Goal: Task Accomplishment & Management: Manage account settings

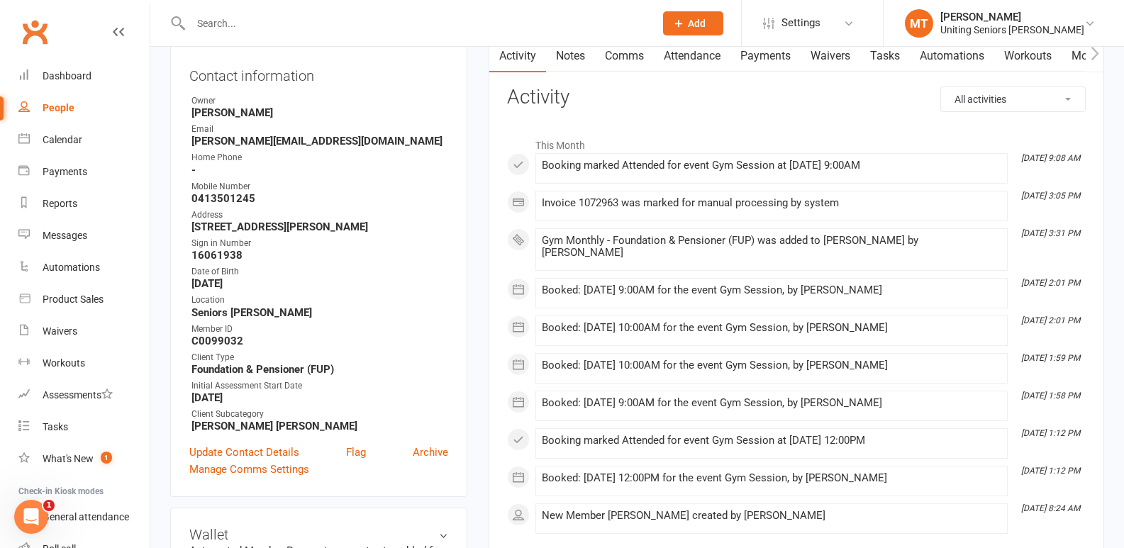
scroll to position [213, 0]
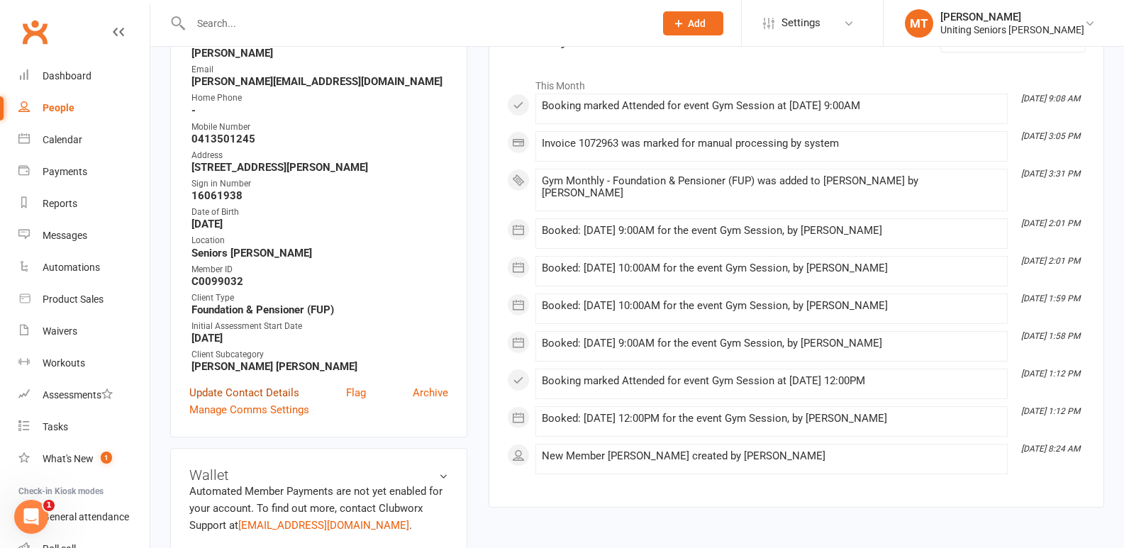
click at [289, 387] on link "Update Contact Details" at bounding box center [244, 392] width 110 height 17
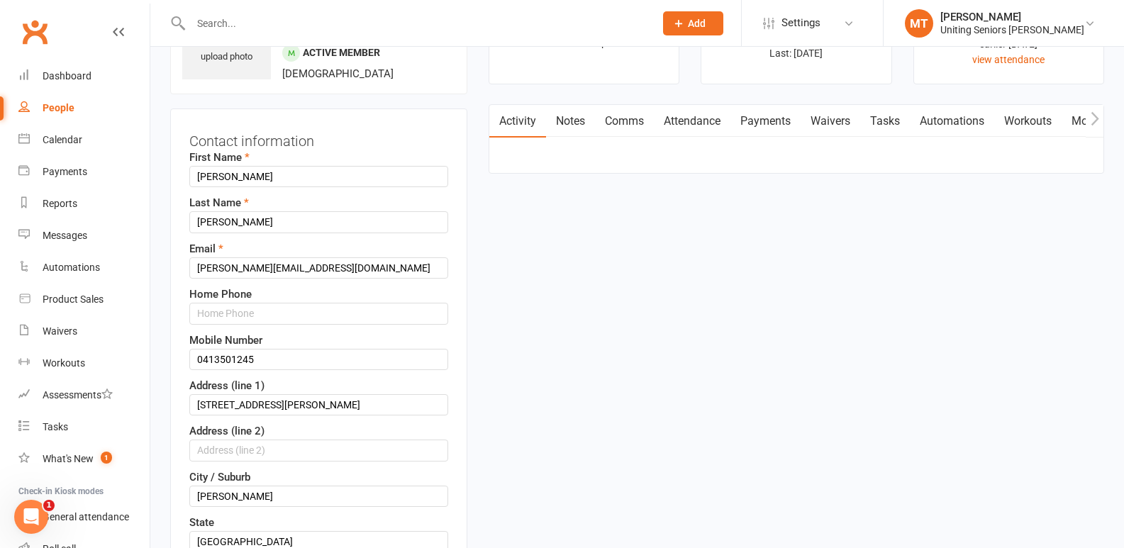
scroll to position [67, 0]
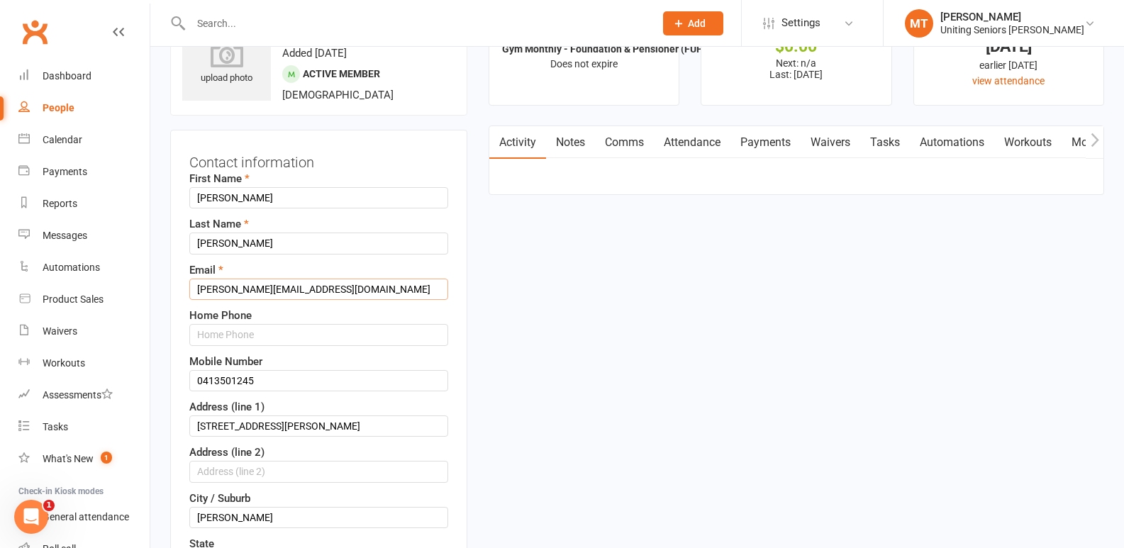
paste input "maread2@bigpond"
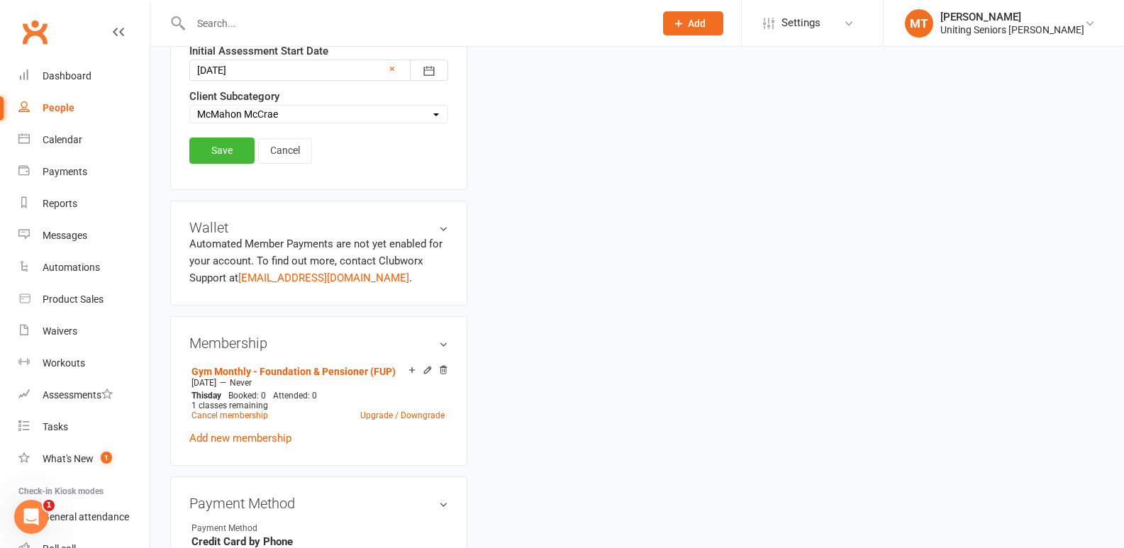
scroll to position [917, 0]
type input "maread2@bigpond.com"
click at [208, 145] on link "Save" at bounding box center [221, 148] width 65 height 26
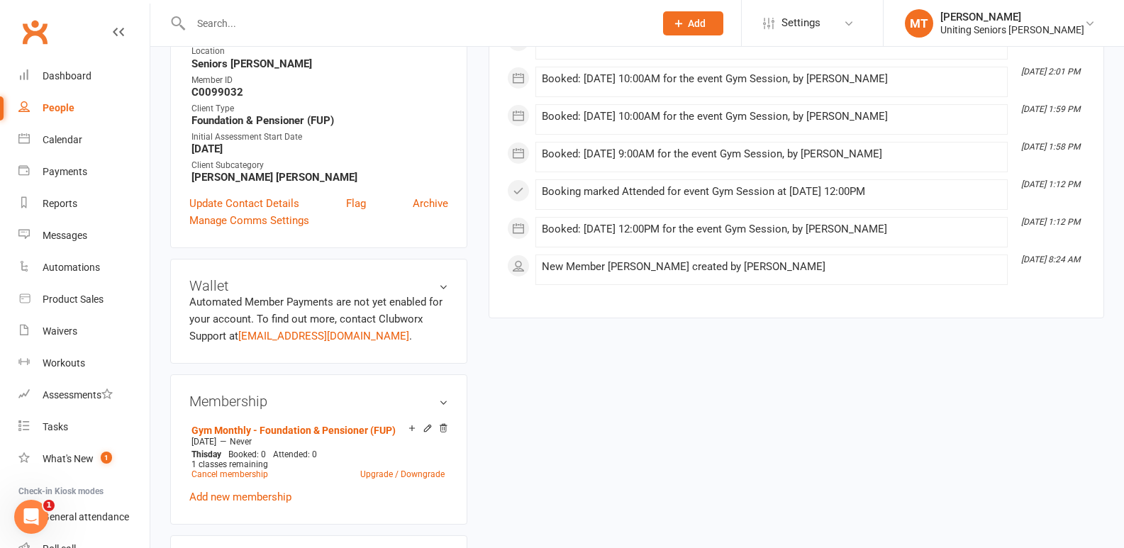
scroll to position [638, 0]
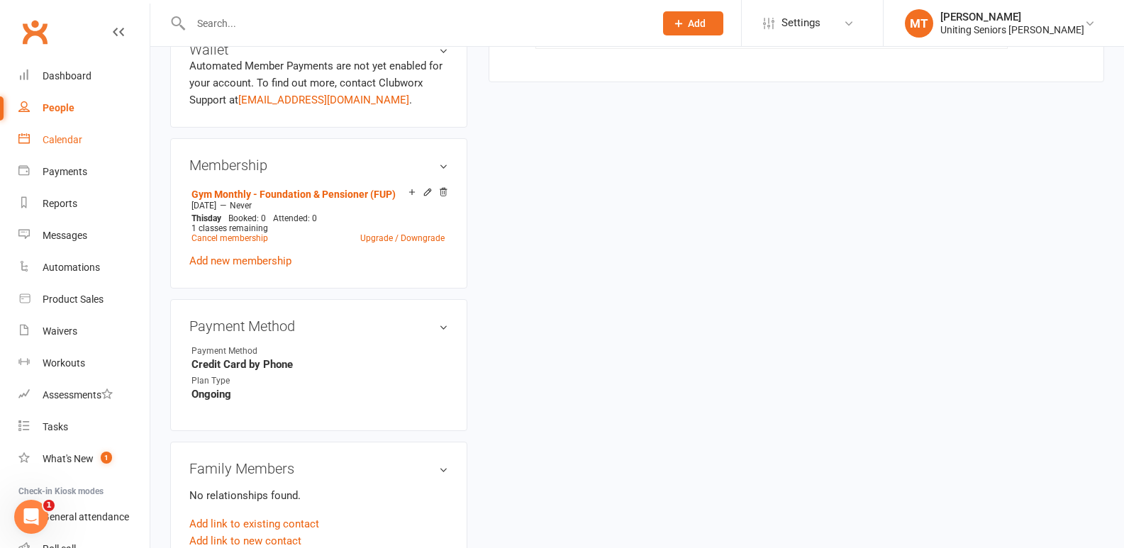
click at [53, 130] on link "Calendar" at bounding box center [83, 140] width 131 height 32
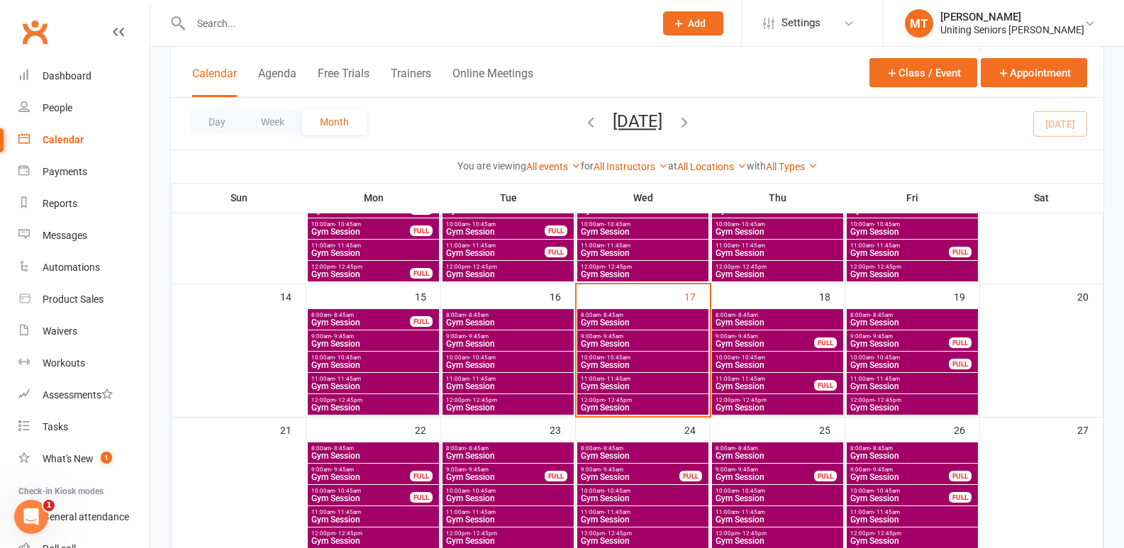
scroll to position [284, 0]
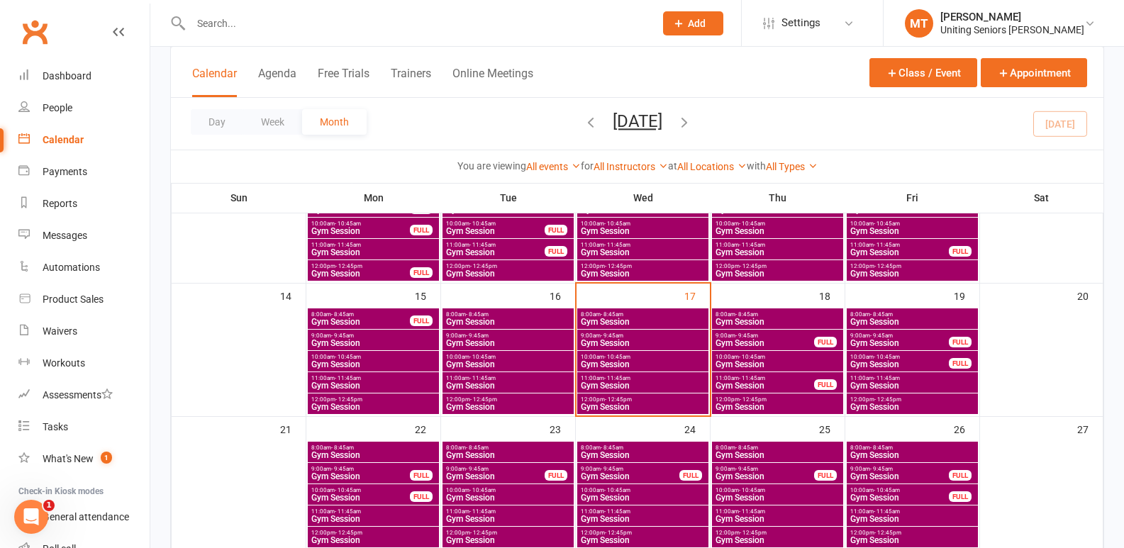
click at [638, 355] on span "10:00am - 10:45am" at bounding box center [642, 357] width 125 height 6
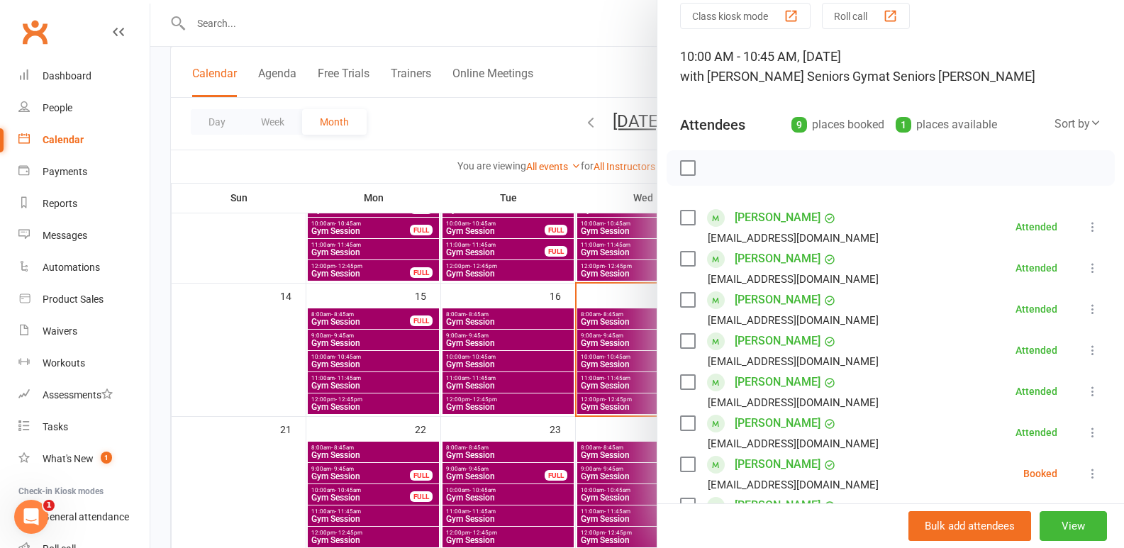
scroll to position [142, 0]
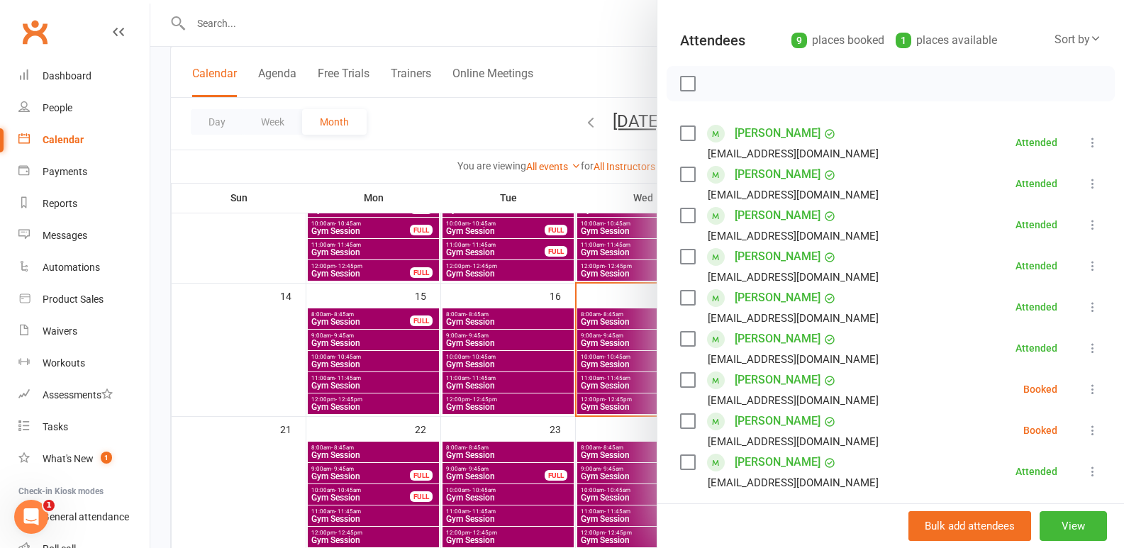
drag, startPoint x: 678, startPoint y: 376, endPoint x: 676, endPoint y: 406, distance: 29.2
click at [680, 376] on label at bounding box center [687, 380] width 14 height 14
click at [680, 420] on label at bounding box center [687, 421] width 14 height 14
click at [742, 83] on icon "button" at bounding box center [749, 84] width 16 height 16
click at [557, 431] on div at bounding box center [636, 274] width 973 height 548
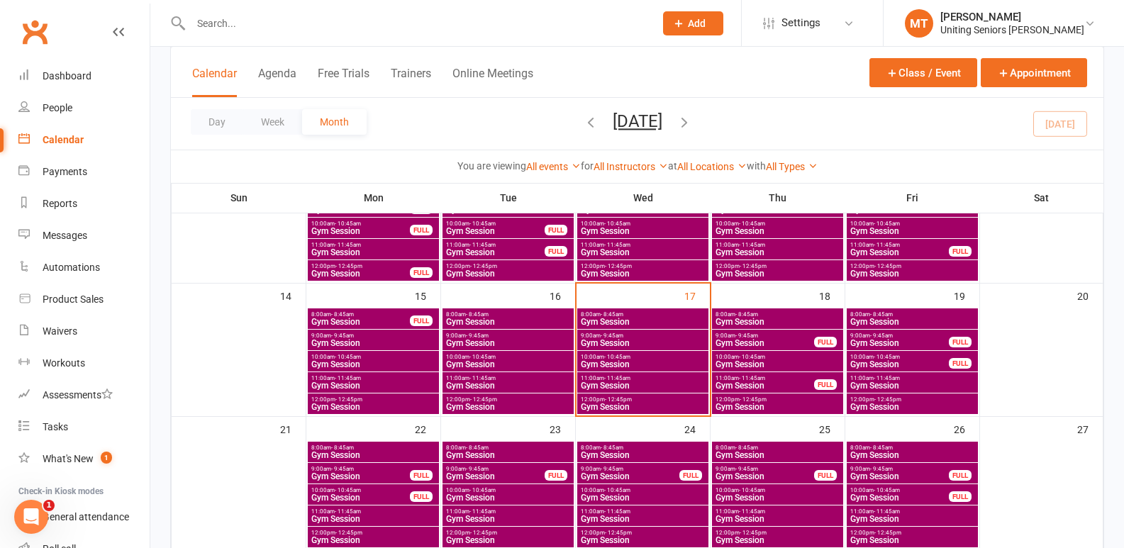
click at [642, 380] on span "11:00am - 11:45am" at bounding box center [642, 378] width 125 height 6
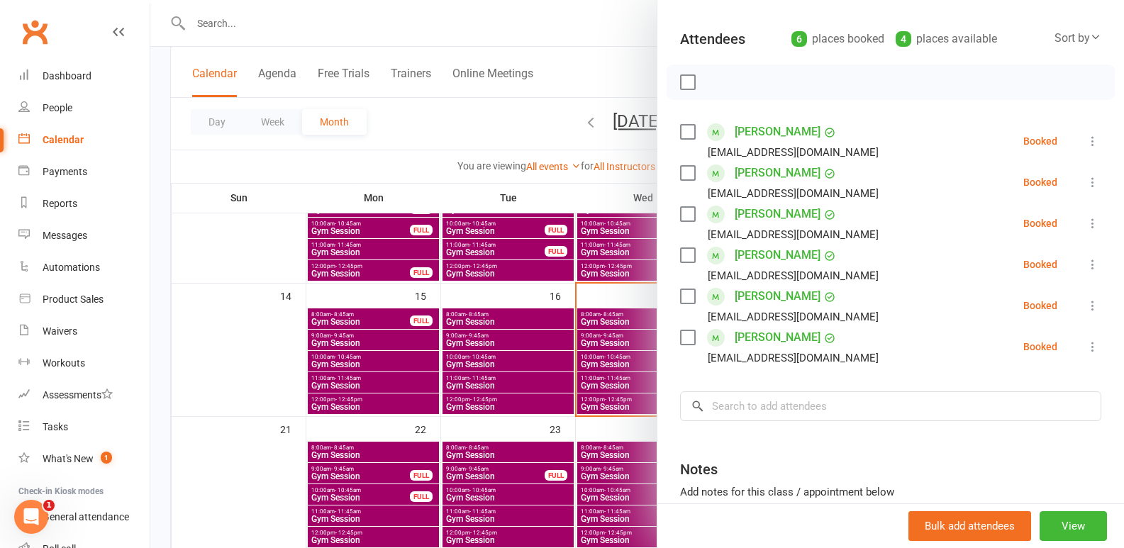
scroll to position [213, 0]
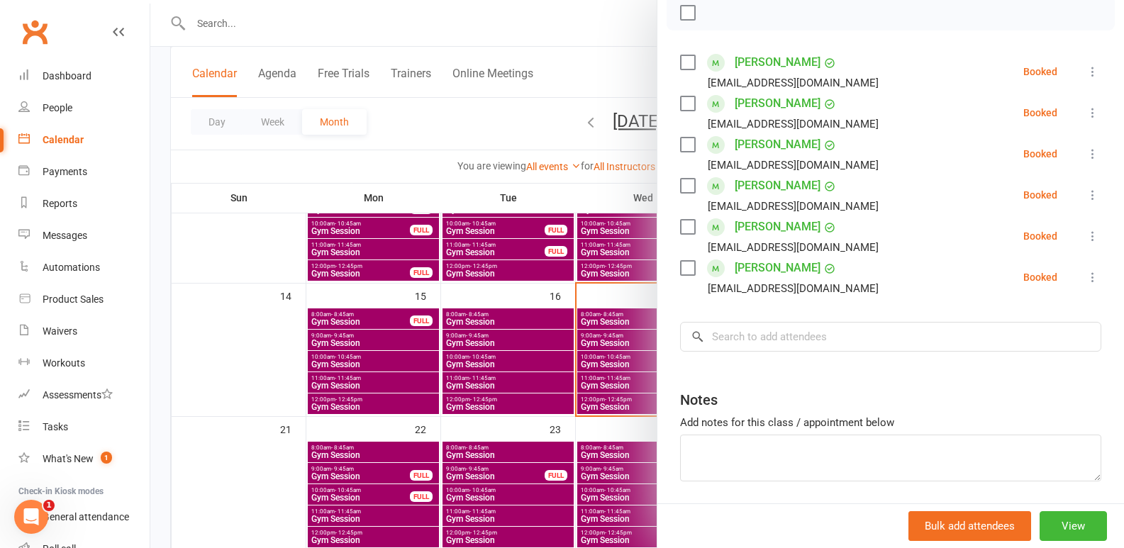
click at [550, 380] on div at bounding box center [636, 274] width 973 height 548
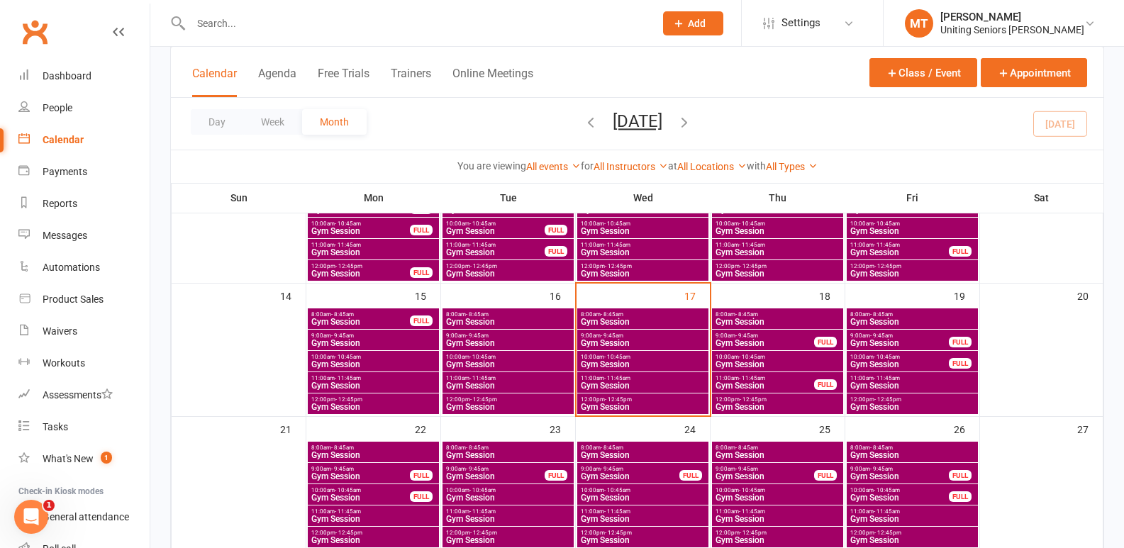
click at [599, 376] on span "11:00am - 11:45am" at bounding box center [642, 378] width 125 height 6
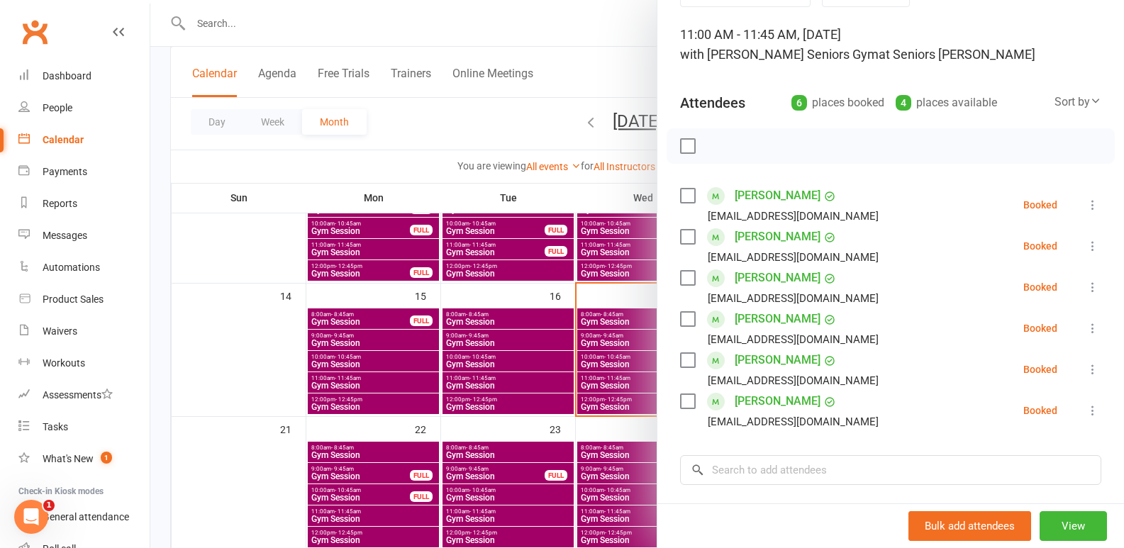
scroll to position [142, 0]
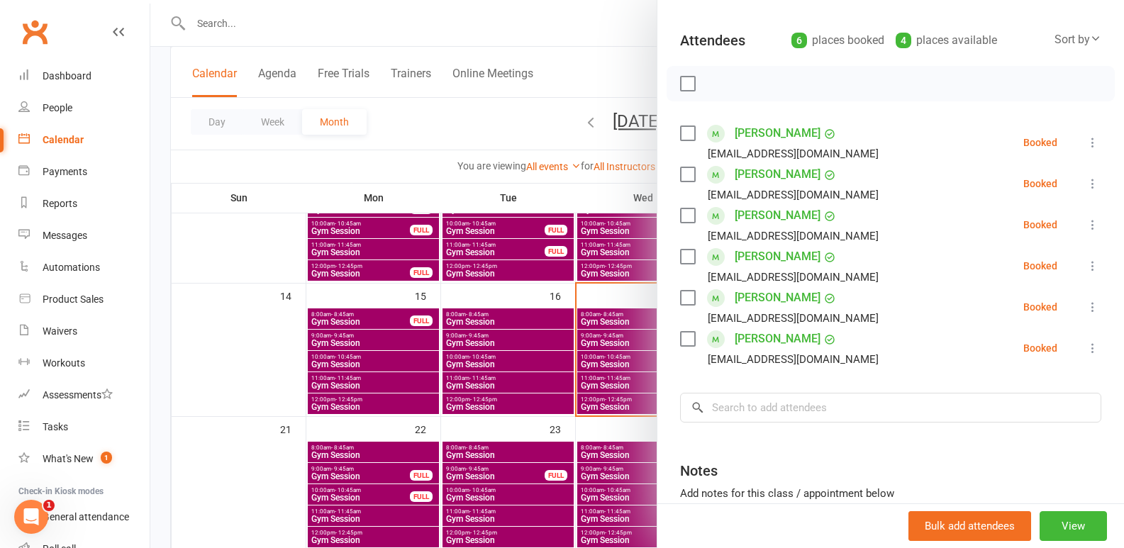
click at [548, 408] on div at bounding box center [636, 274] width 973 height 548
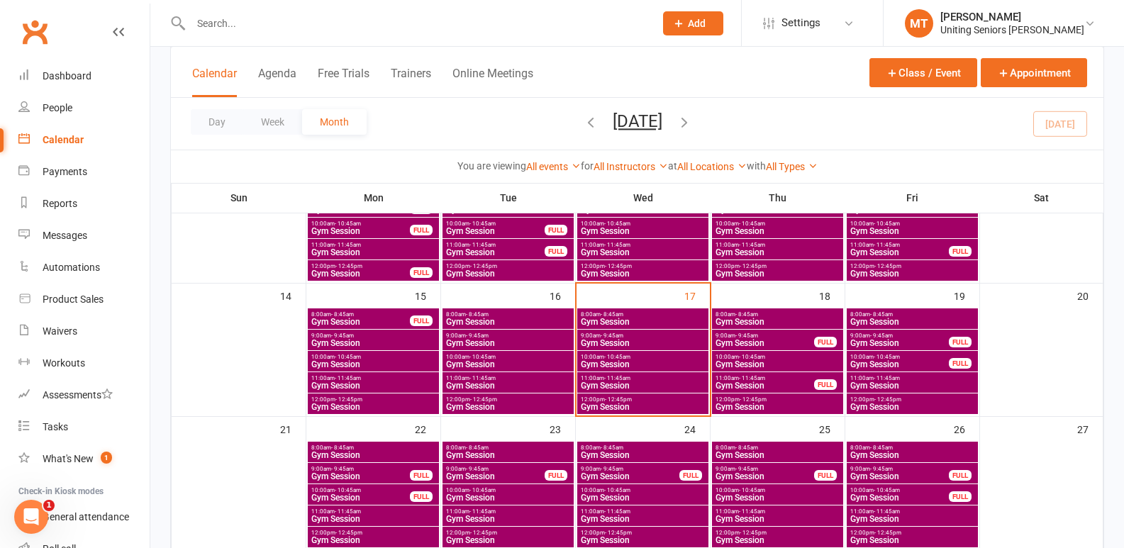
click at [280, 28] on input "text" at bounding box center [415, 23] width 458 height 20
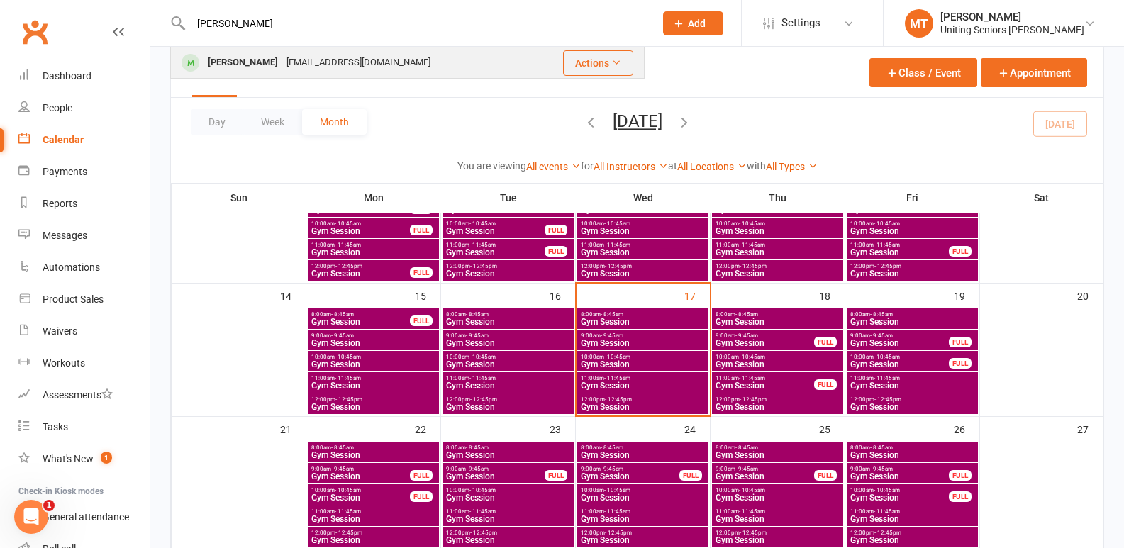
type input "kalp"
click at [228, 55] on div "Kalpa Jadeja" at bounding box center [242, 62] width 79 height 21
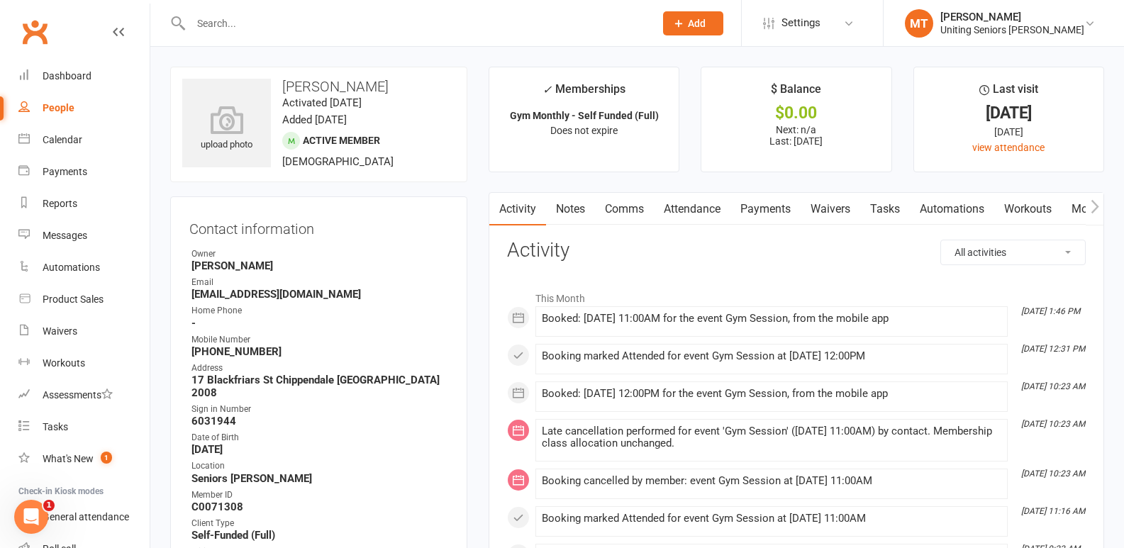
click at [703, 218] on link "Attendance" at bounding box center [692, 209] width 77 height 33
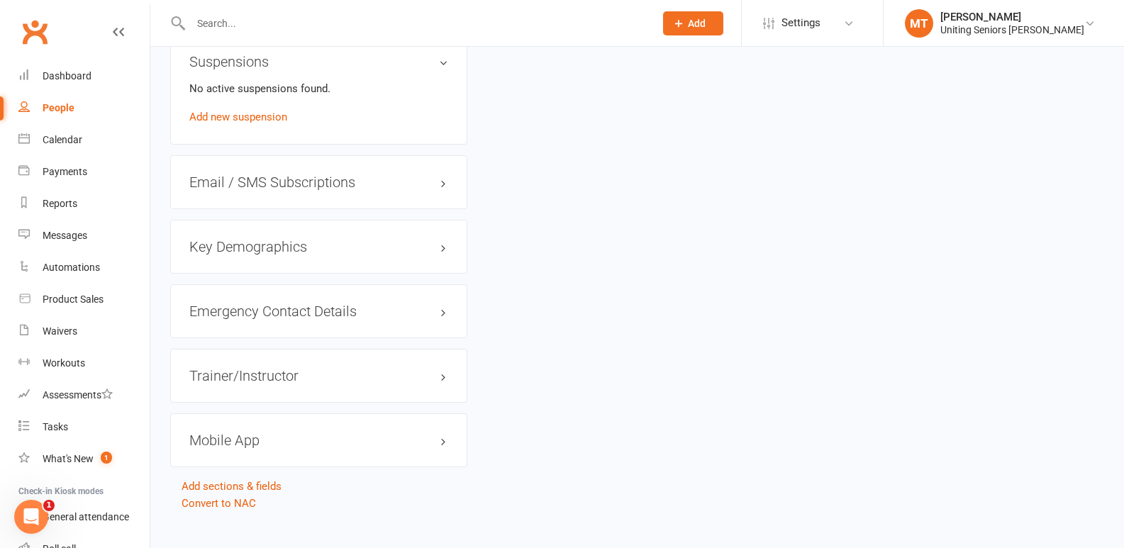
scroll to position [1235, 0]
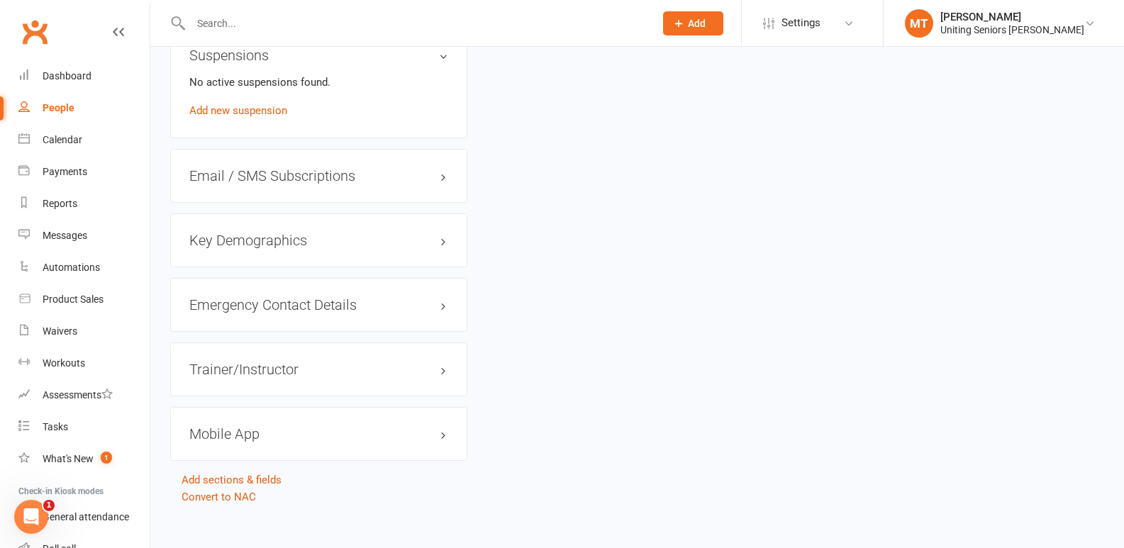
click at [230, 440] on div "Mobile App" at bounding box center [318, 434] width 297 height 54
click at [235, 430] on div "Mobile App" at bounding box center [318, 434] width 297 height 54
click at [235, 426] on h3 "Mobile App" at bounding box center [318, 434] width 259 height 16
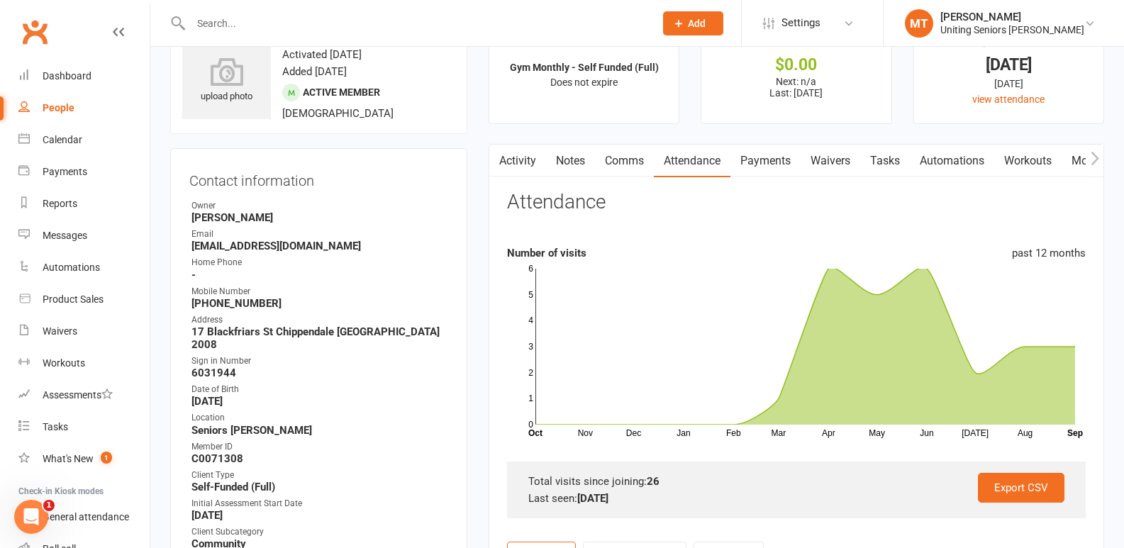
scroll to position [30, 0]
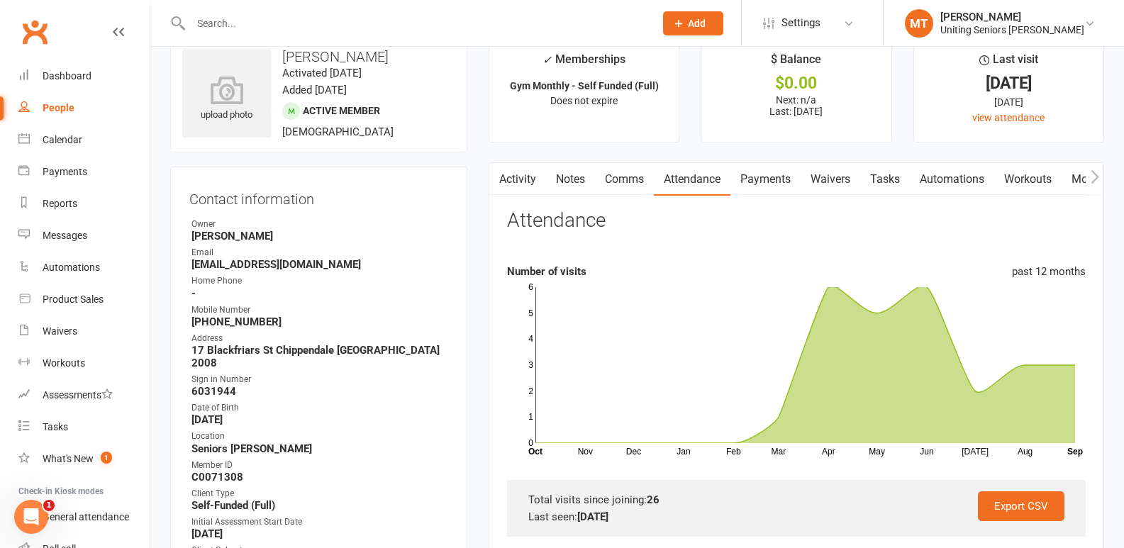
click at [268, 33] on div at bounding box center [407, 23] width 474 height 46
click at [268, 29] on input "text" at bounding box center [415, 23] width 458 height 20
click at [51, 143] on div "Calendar" at bounding box center [63, 139] width 40 height 11
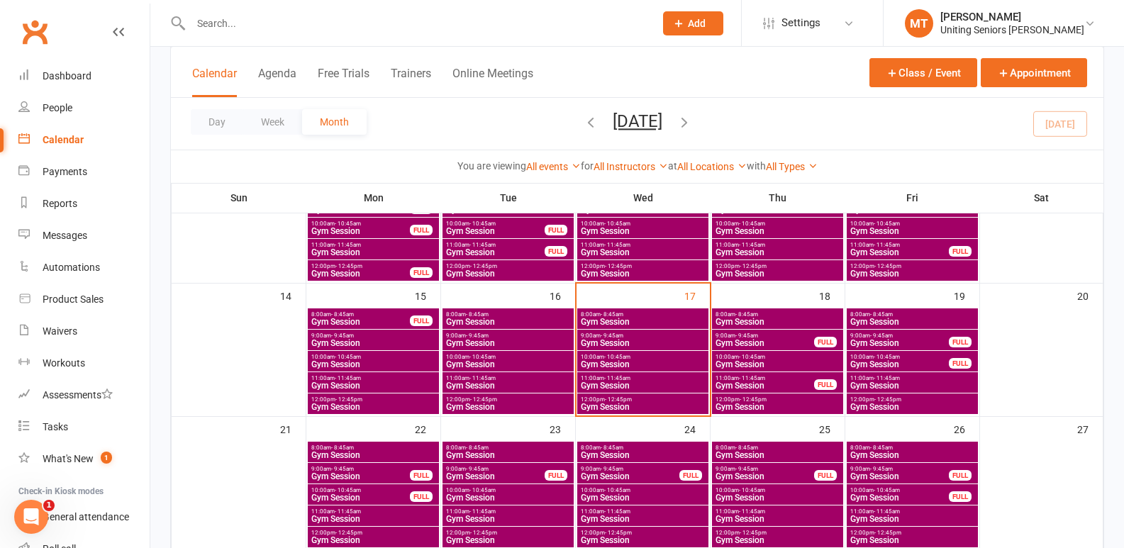
scroll to position [354, 0]
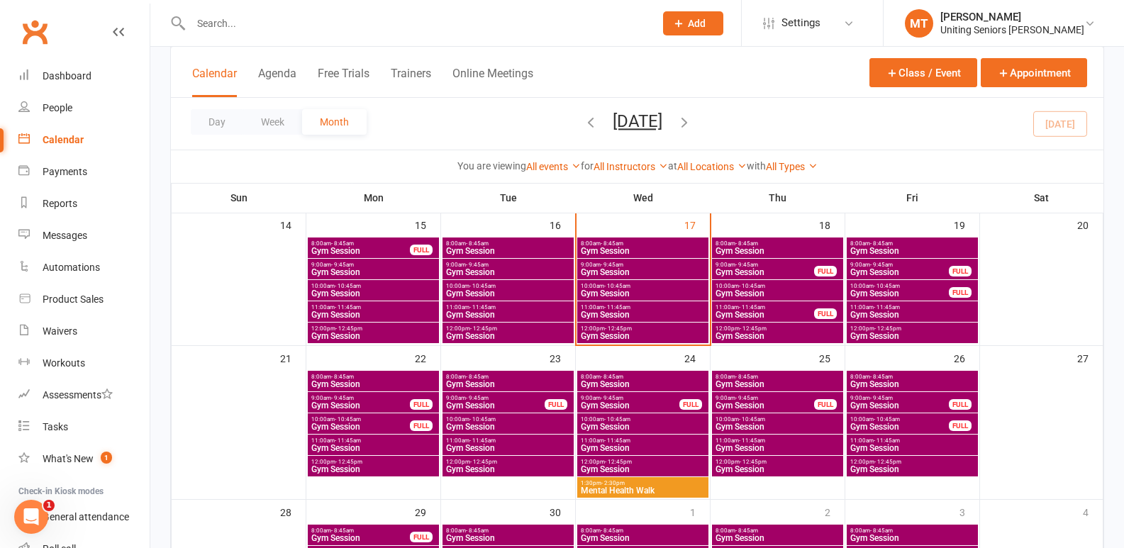
click at [480, 382] on span "Gym Session" at bounding box center [507, 384] width 125 height 9
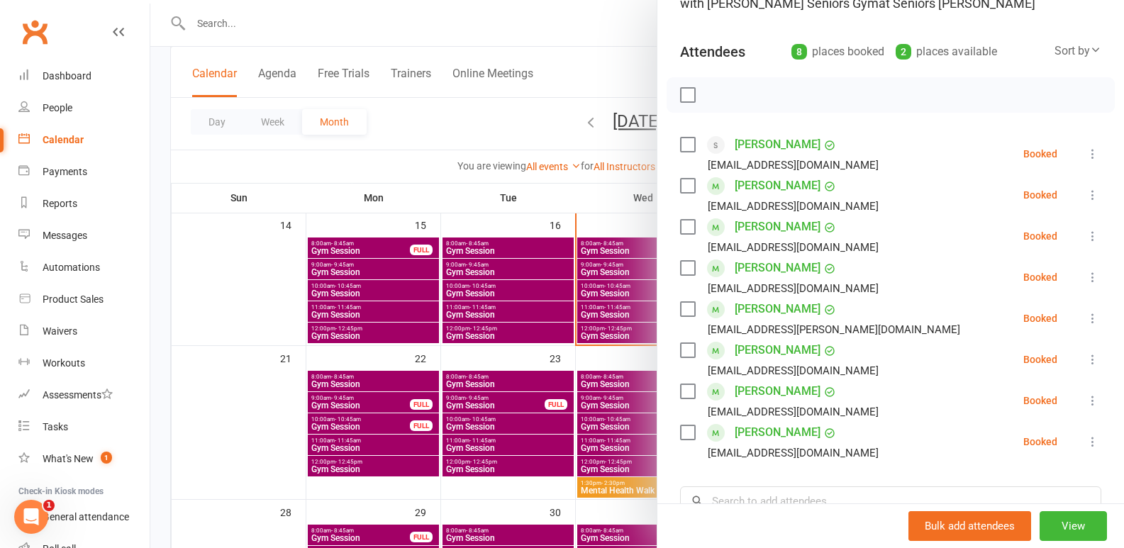
scroll to position [142, 0]
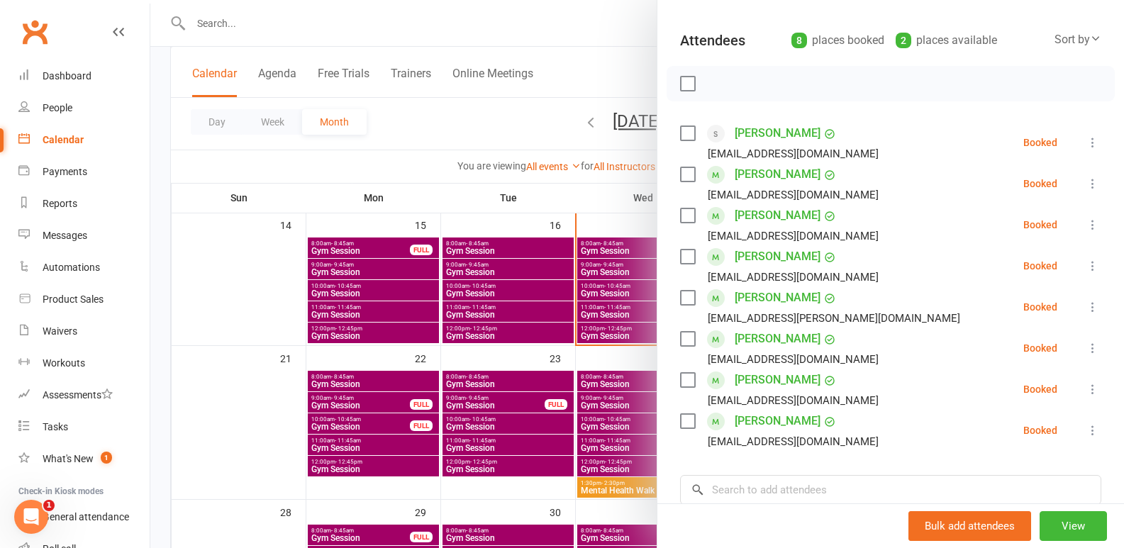
click at [442, 430] on div at bounding box center [636, 274] width 973 height 548
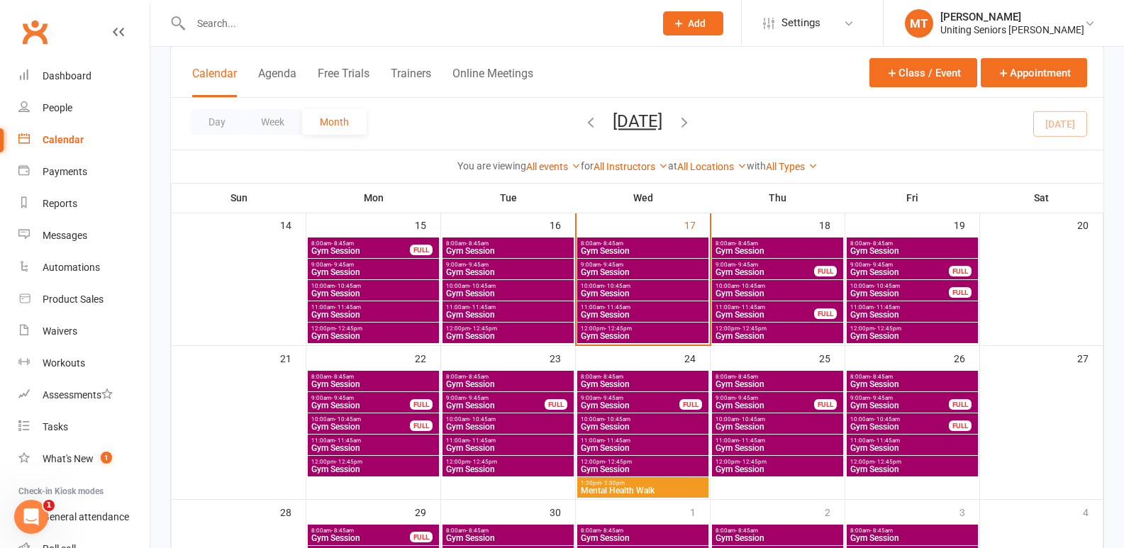
click at [472, 423] on span "Gym Session" at bounding box center [507, 427] width 125 height 9
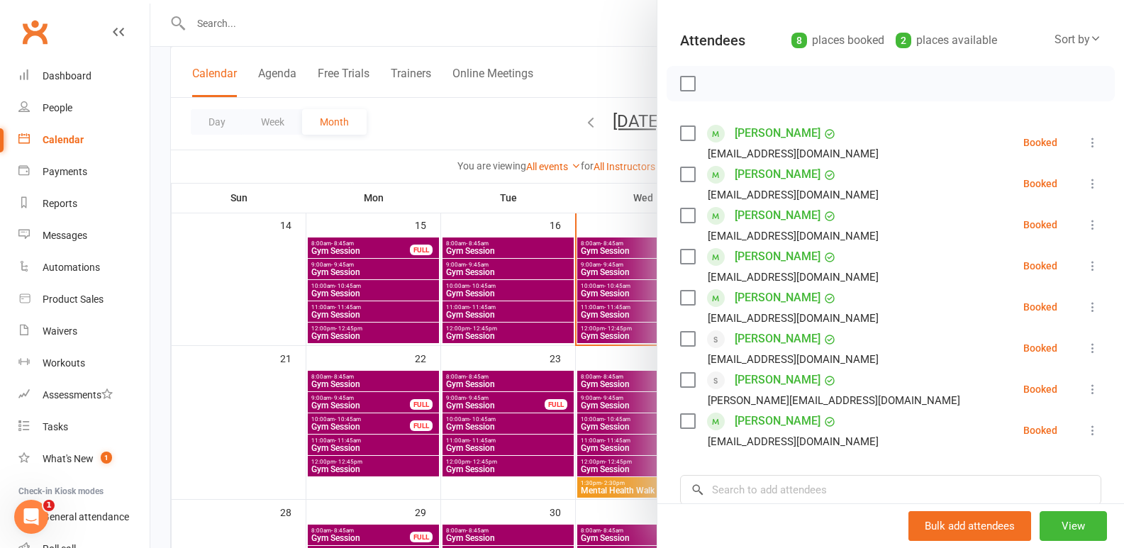
click at [1085, 307] on icon at bounding box center [1092, 307] width 14 height 14
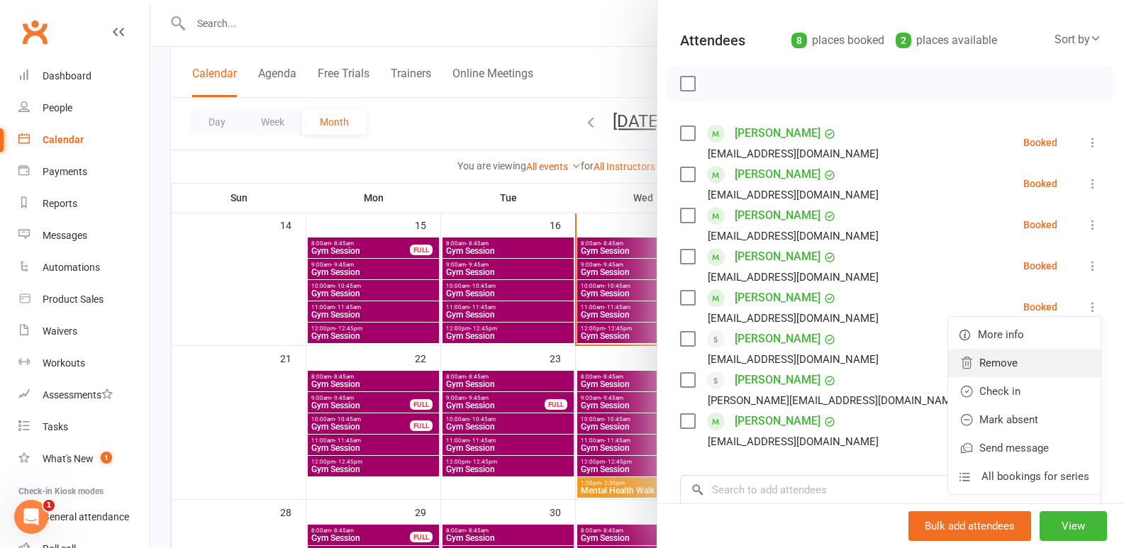
click at [1001, 366] on link "Remove" at bounding box center [1024, 363] width 152 height 28
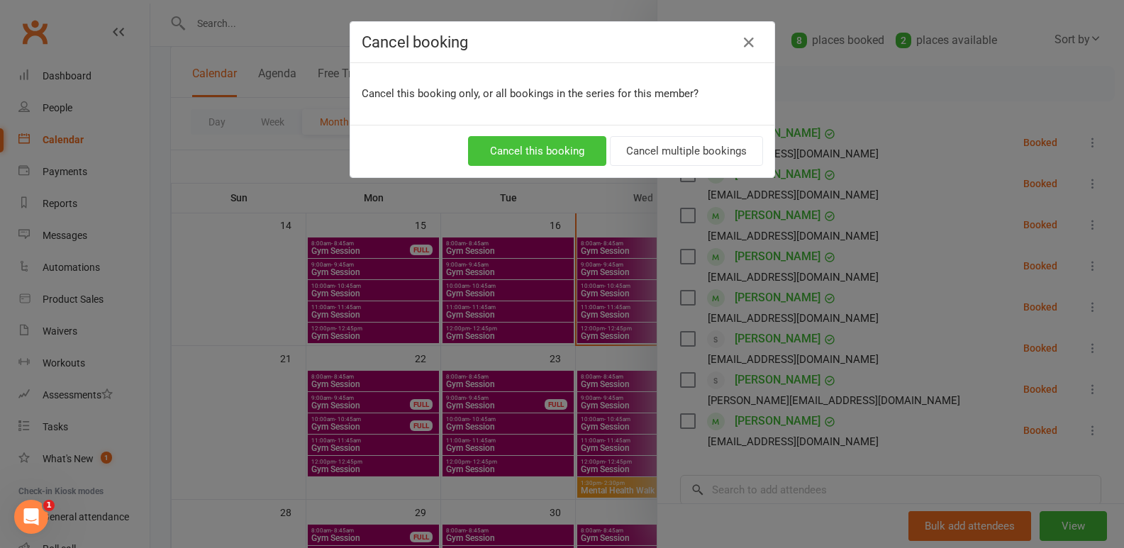
click at [515, 144] on button "Cancel this booking" at bounding box center [537, 151] width 138 height 30
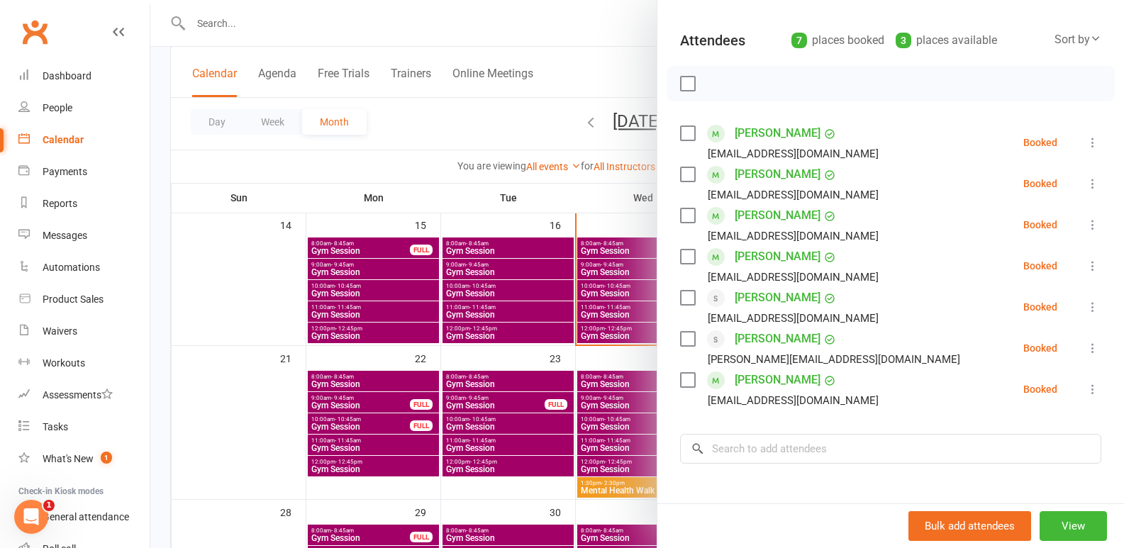
click at [350, 423] on div at bounding box center [636, 274] width 973 height 548
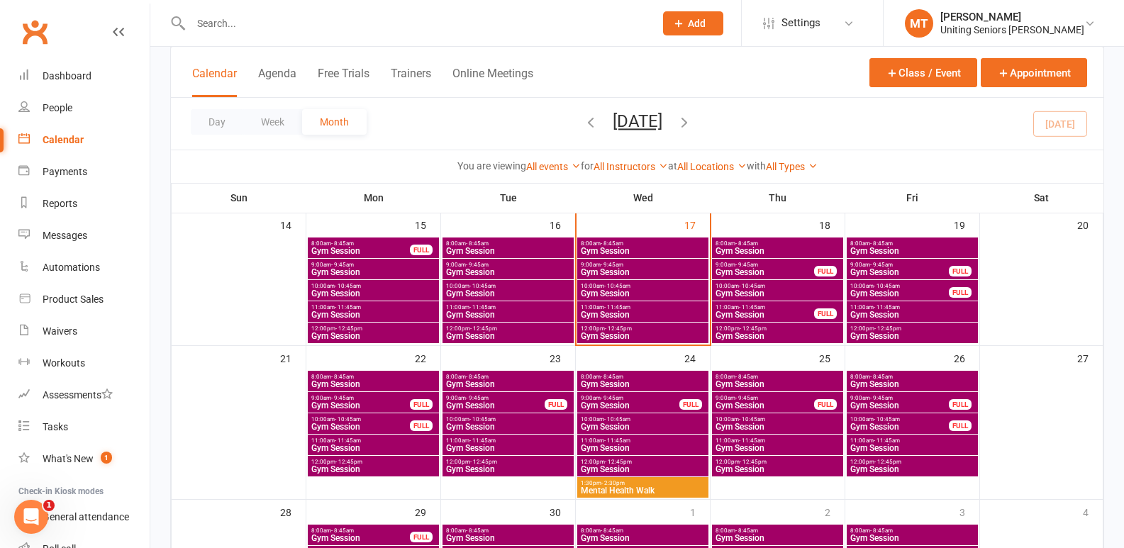
click at [350, 423] on span "Gym Session" at bounding box center [361, 427] width 100 height 9
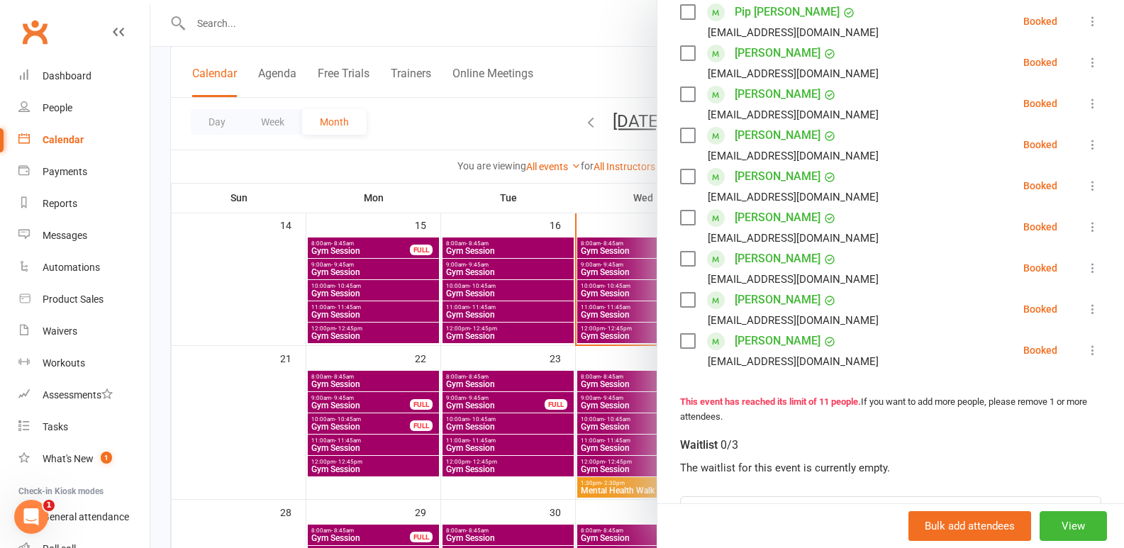
scroll to position [425, 0]
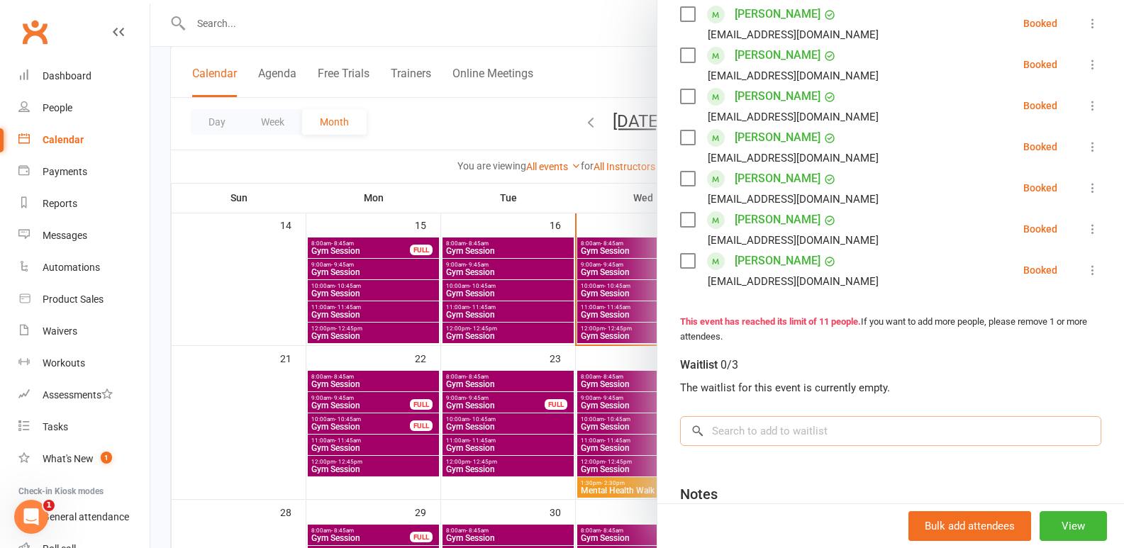
click at [749, 423] on input "search" at bounding box center [890, 431] width 421 height 30
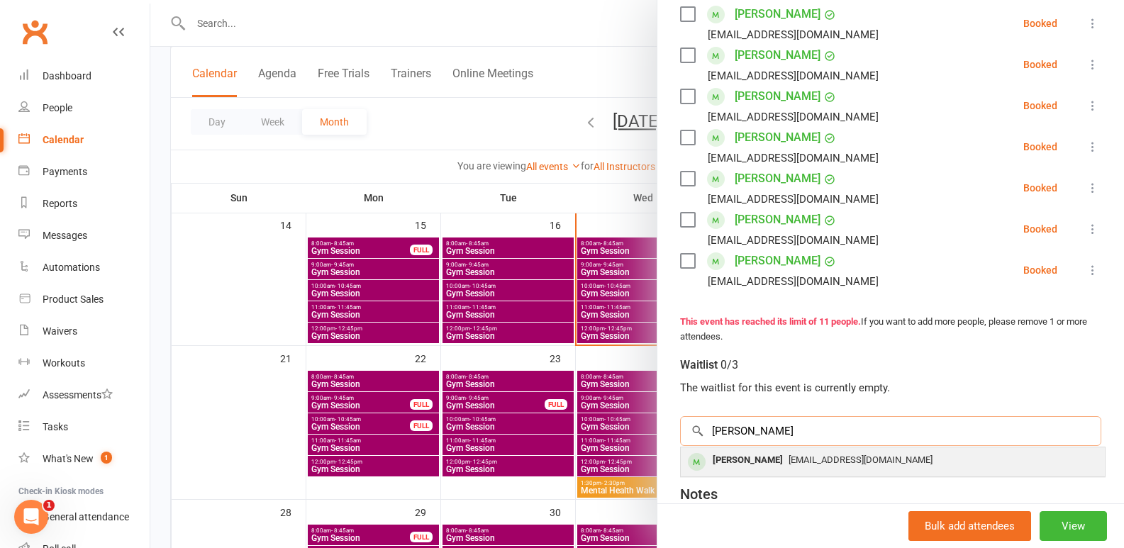
type input "merle"
click at [757, 463] on div "[PERSON_NAME]" at bounding box center [748, 460] width 82 height 21
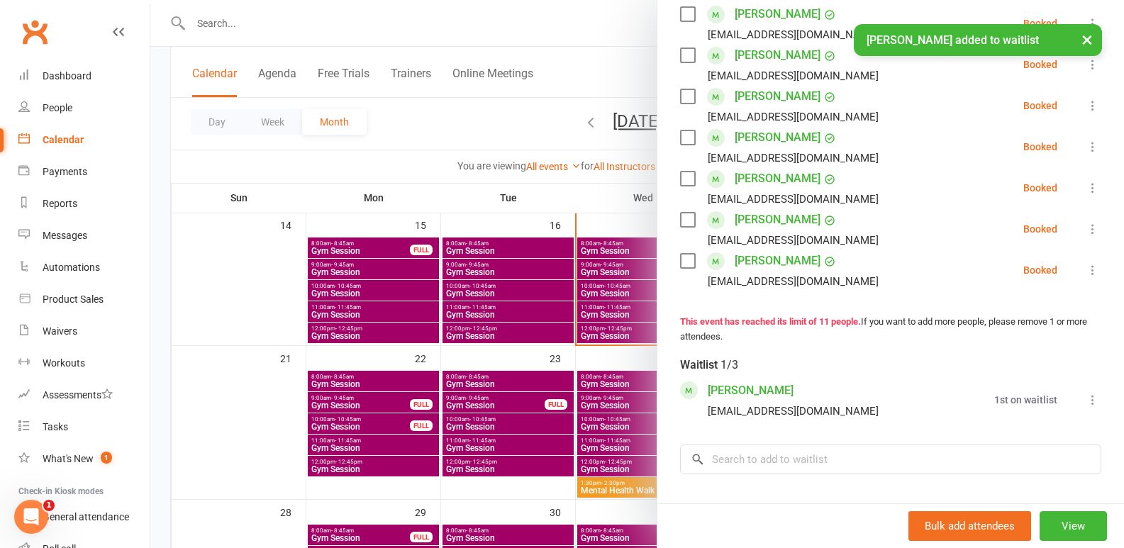
scroll to position [444, 0]
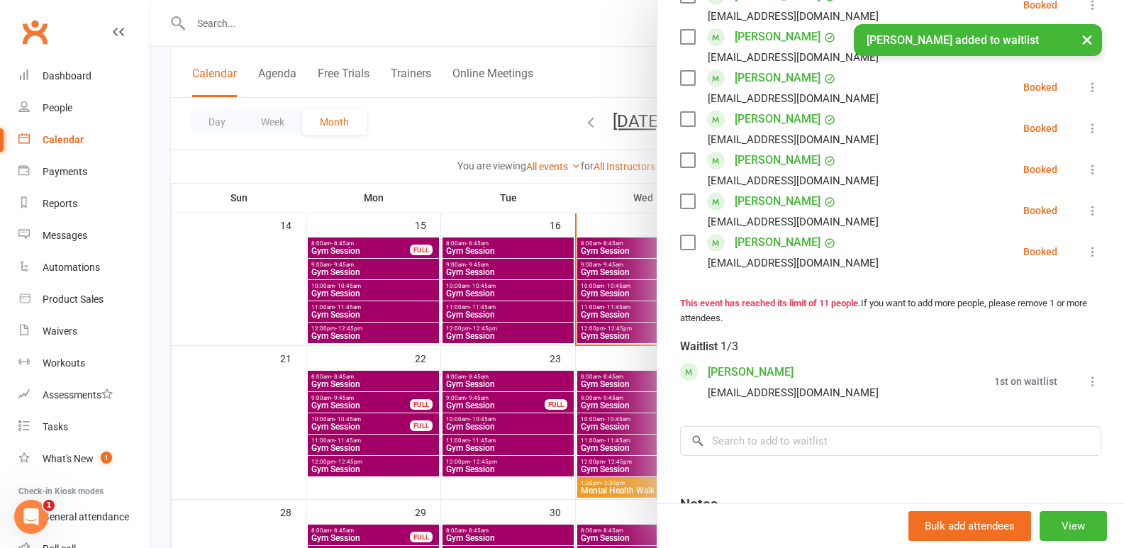
click at [480, 381] on div at bounding box center [636, 274] width 973 height 548
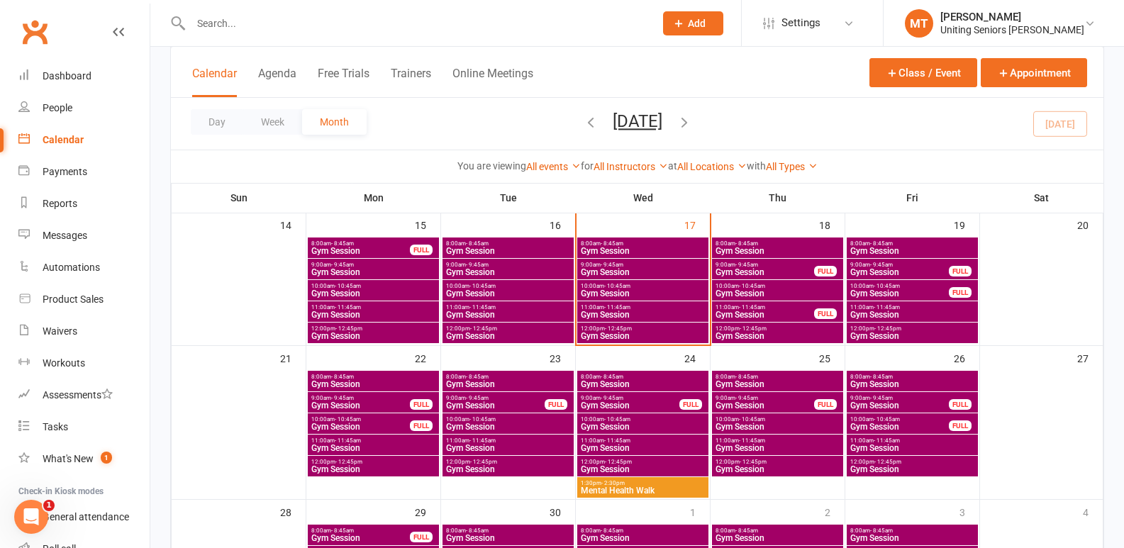
click at [308, 22] on input "text" at bounding box center [415, 23] width 458 height 20
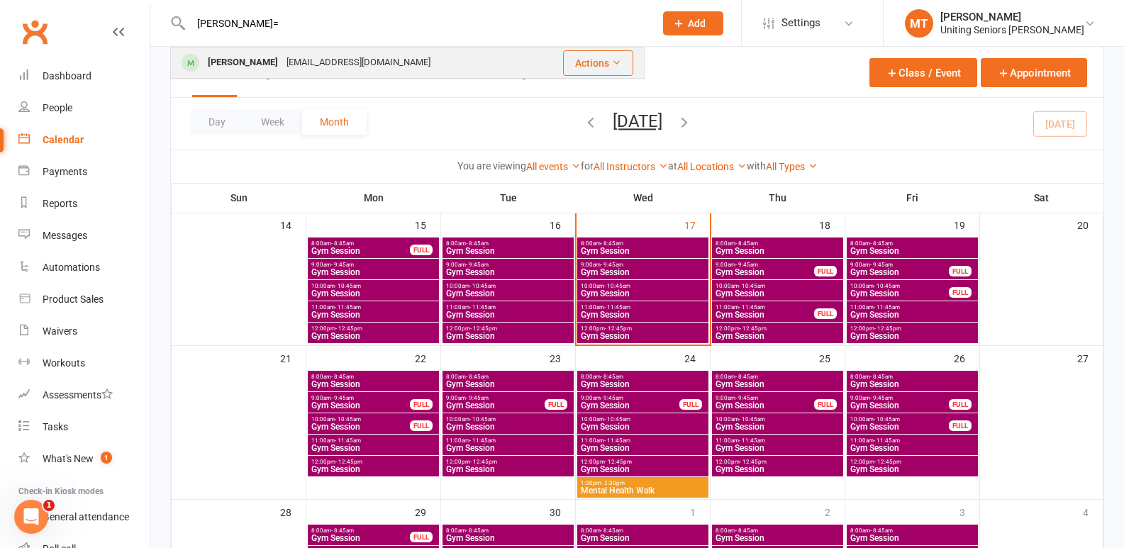
type input "merle="
click at [290, 55] on div "[EMAIL_ADDRESS][DOMAIN_NAME]" at bounding box center [358, 62] width 152 height 21
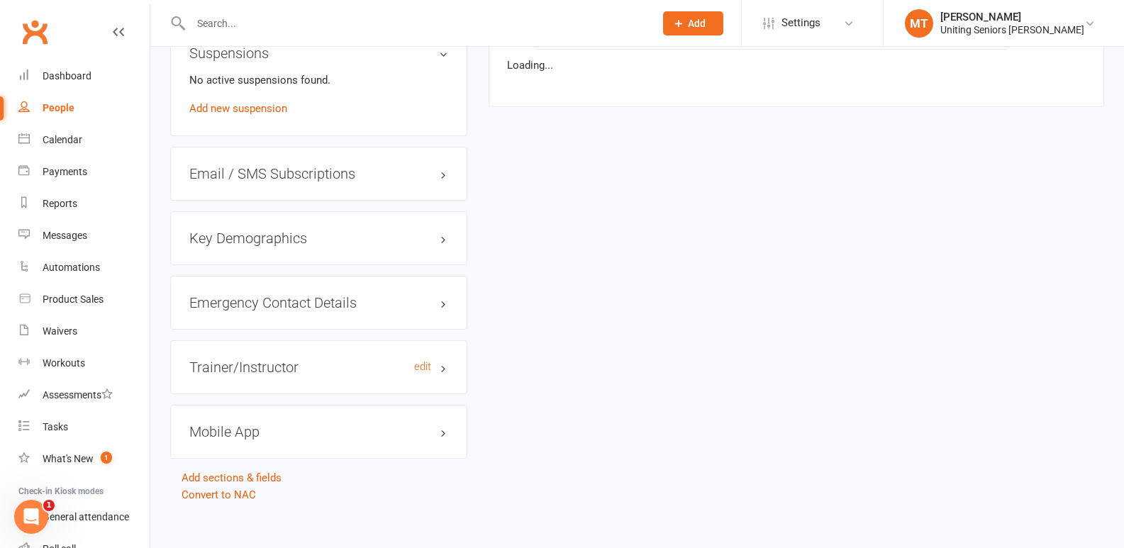
scroll to position [1235, 0]
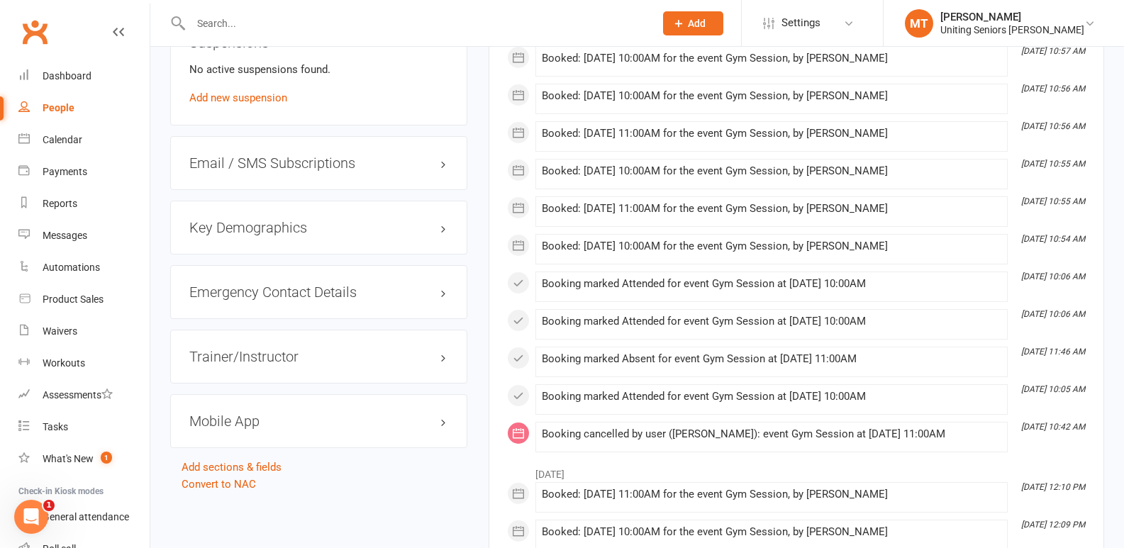
click at [235, 414] on h3 "Mobile App" at bounding box center [318, 421] width 259 height 16
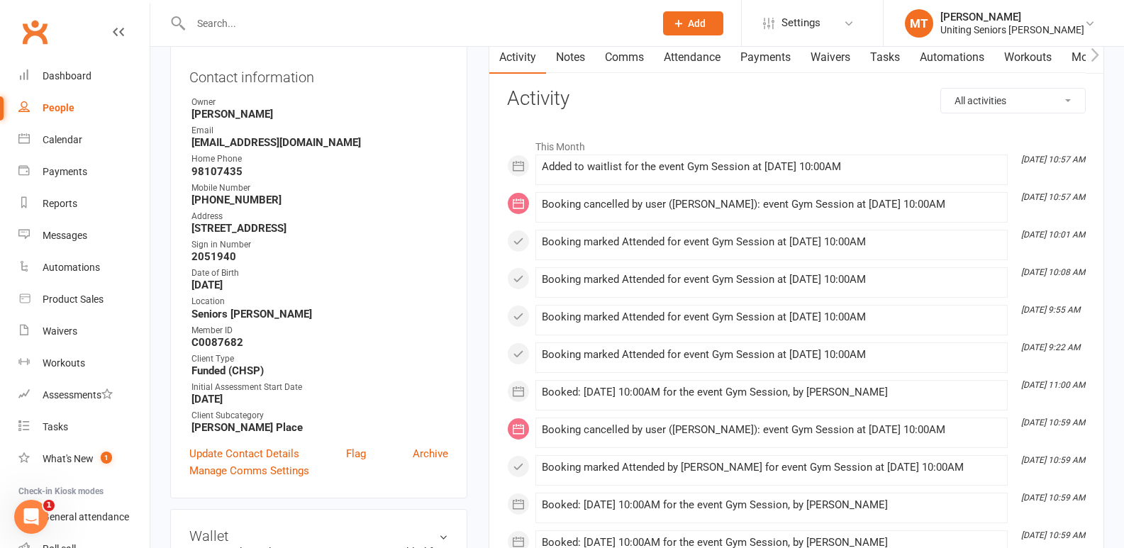
scroll to position [0, 0]
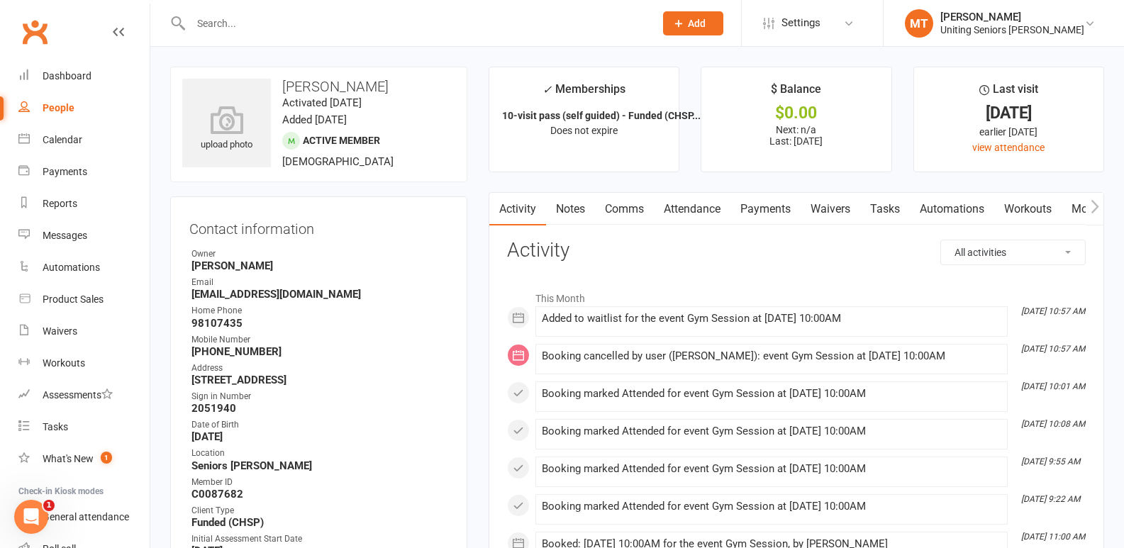
click at [706, 212] on link "Attendance" at bounding box center [692, 209] width 77 height 33
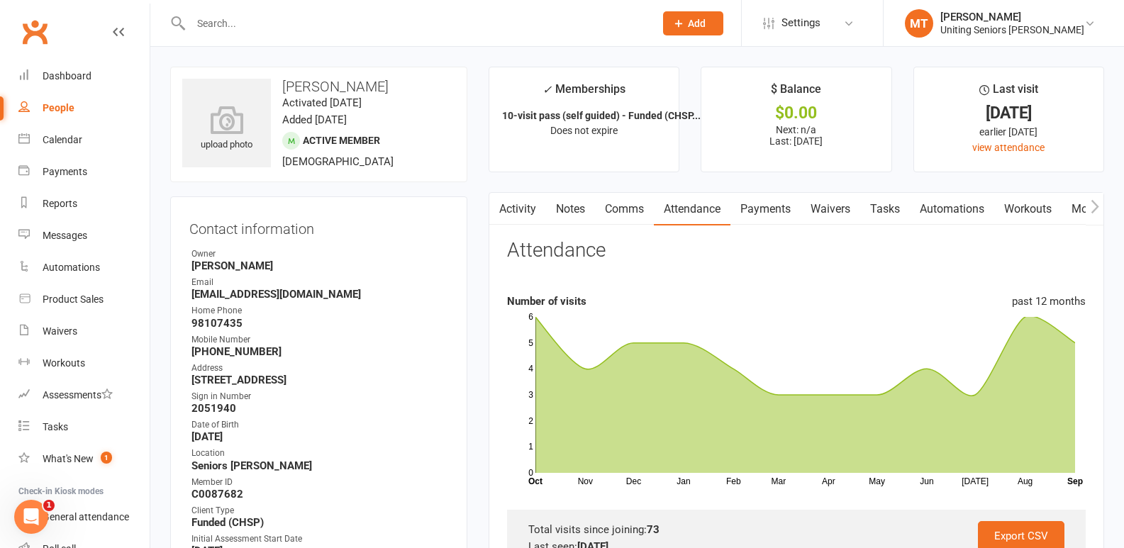
click at [1097, 208] on icon "button" at bounding box center [1094, 205] width 8 height 13
click at [964, 213] on link "Mobile App" at bounding box center [973, 209] width 77 height 33
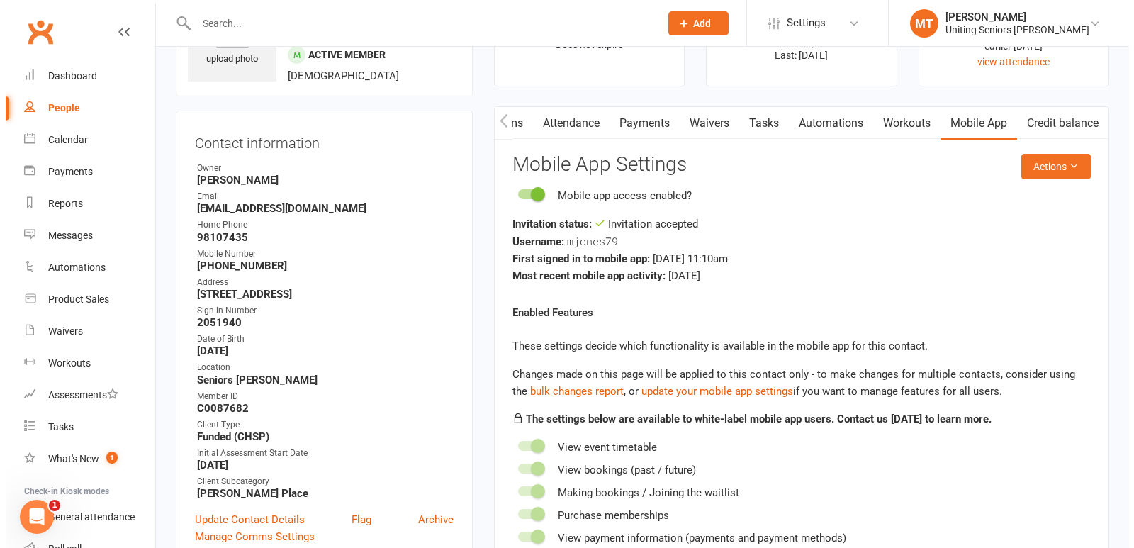
scroll to position [71, 0]
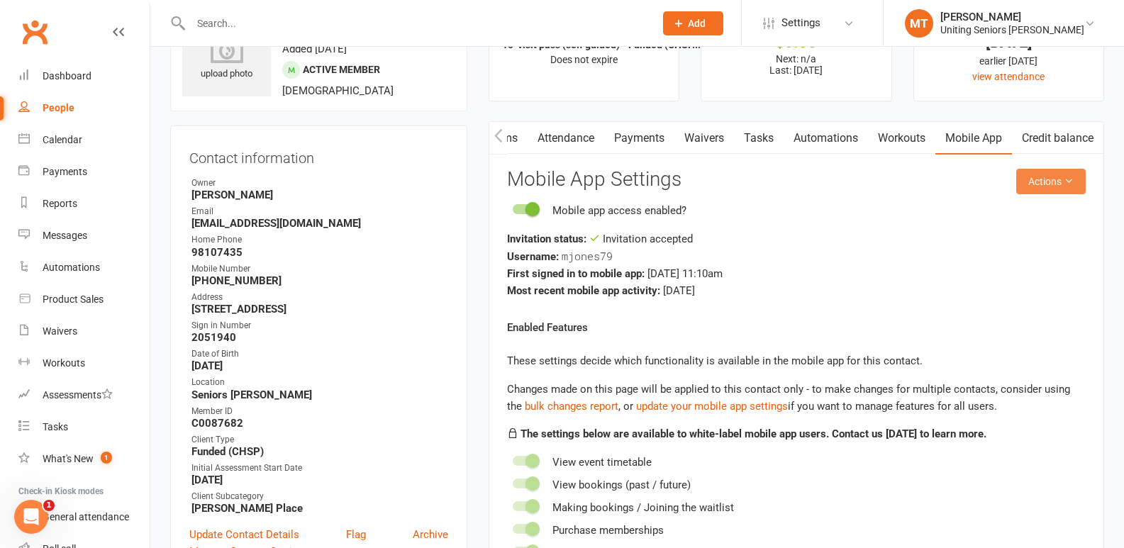
click at [1048, 177] on button "Actions" at bounding box center [1050, 182] width 69 height 26
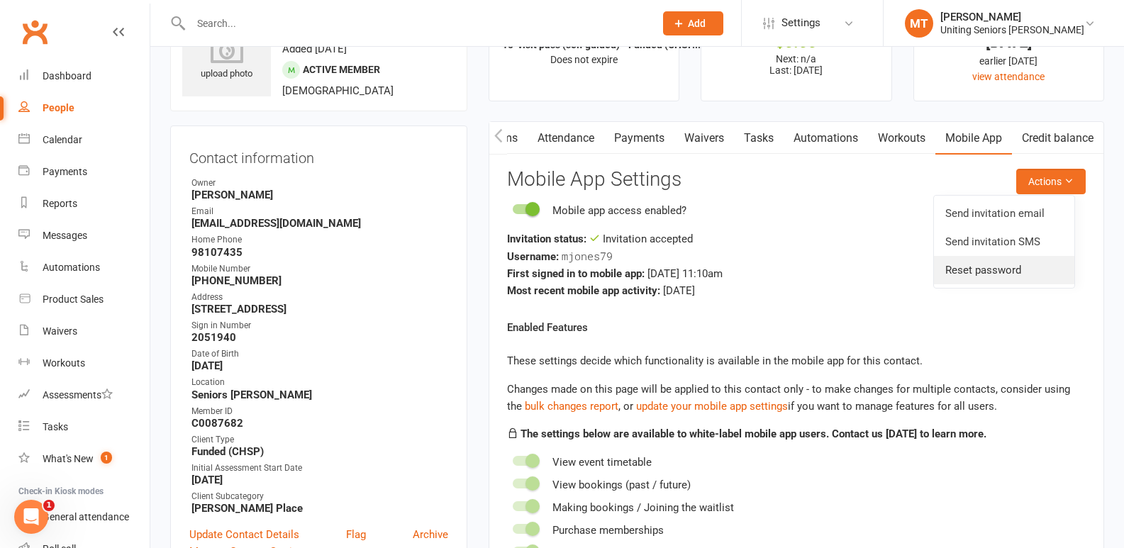
click at [1010, 271] on link "Reset password" at bounding box center [1004, 270] width 140 height 28
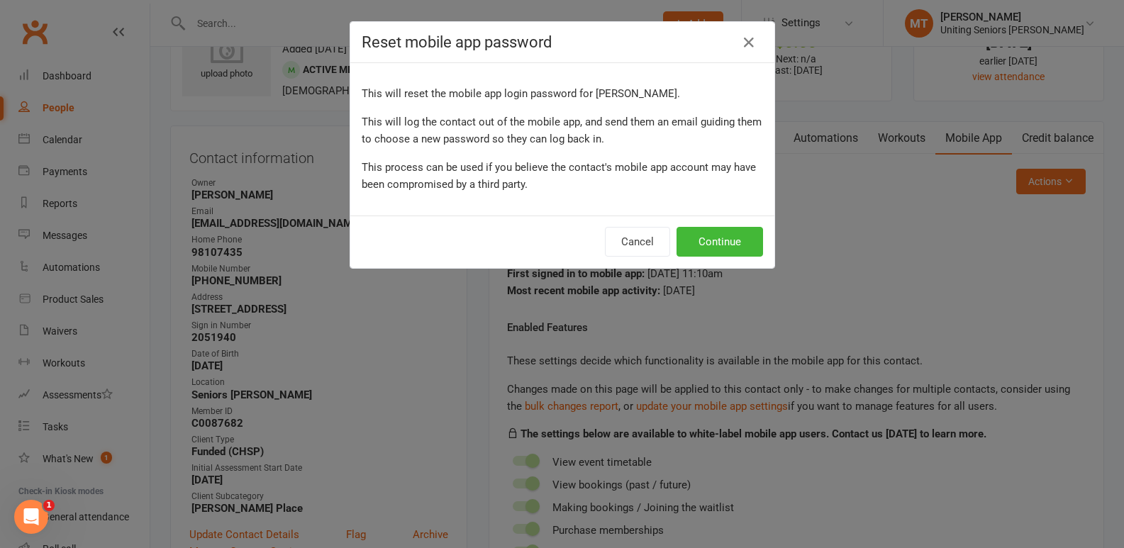
scroll to position [0, 125]
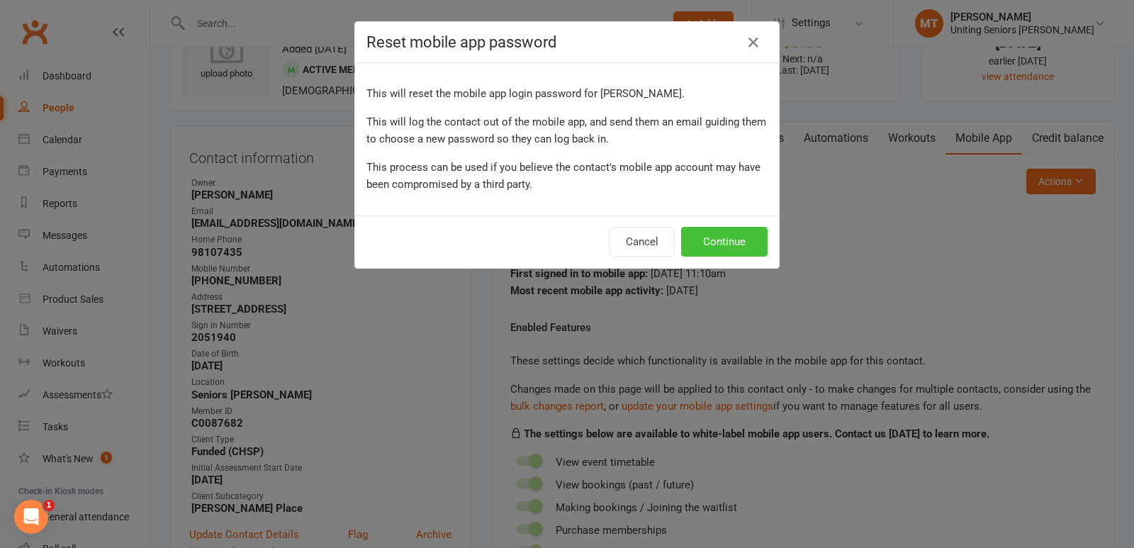
click at [729, 235] on button "Continue" at bounding box center [724, 242] width 86 height 30
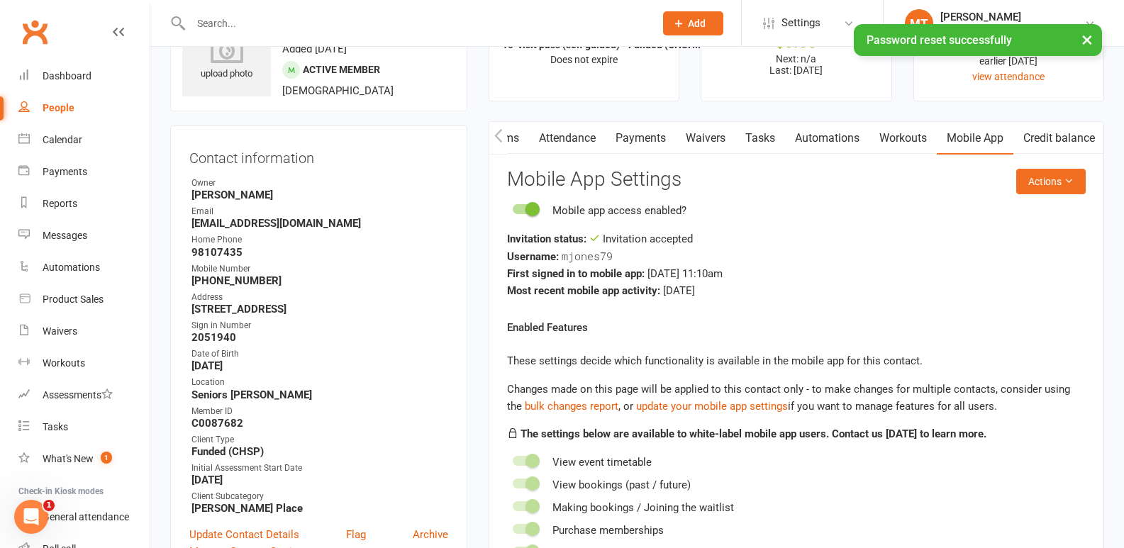
click at [500, 134] on icon "button" at bounding box center [498, 135] width 9 height 15
click at [524, 137] on link "Activity" at bounding box center [517, 138] width 57 height 33
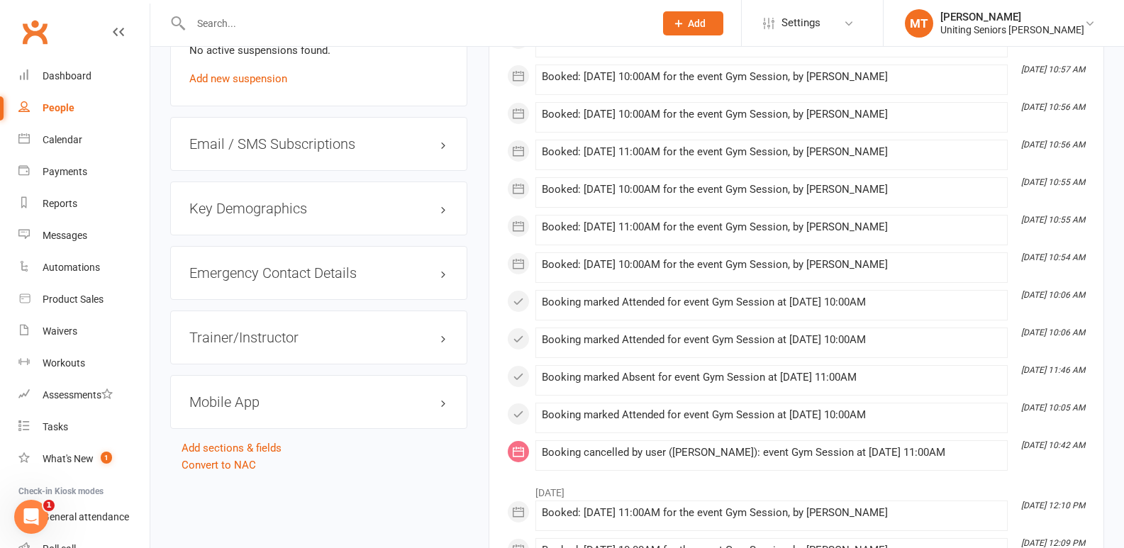
scroll to position [1418, 0]
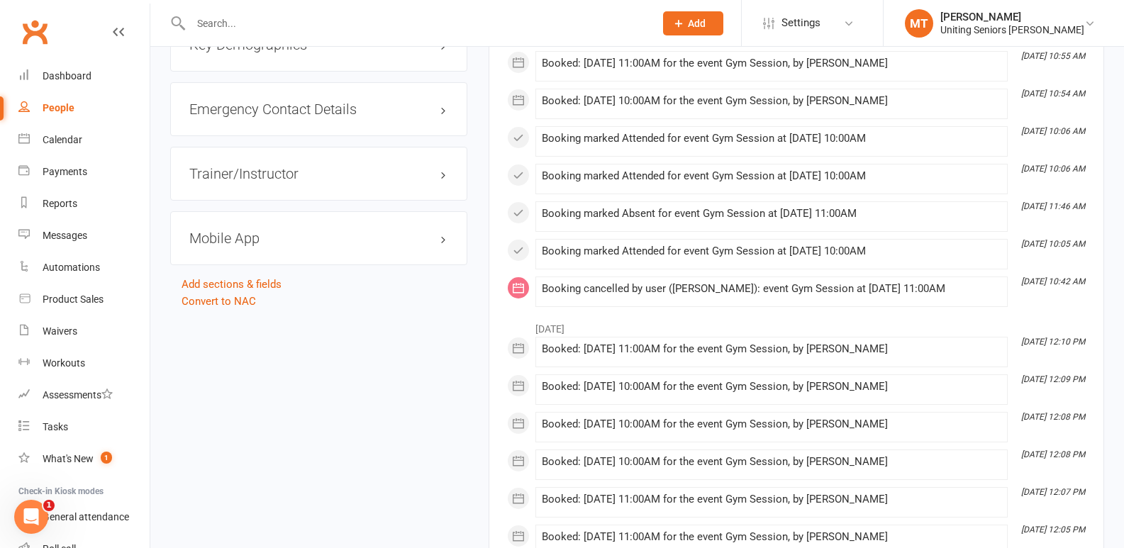
click at [261, 242] on h3 "Mobile App" at bounding box center [318, 238] width 259 height 16
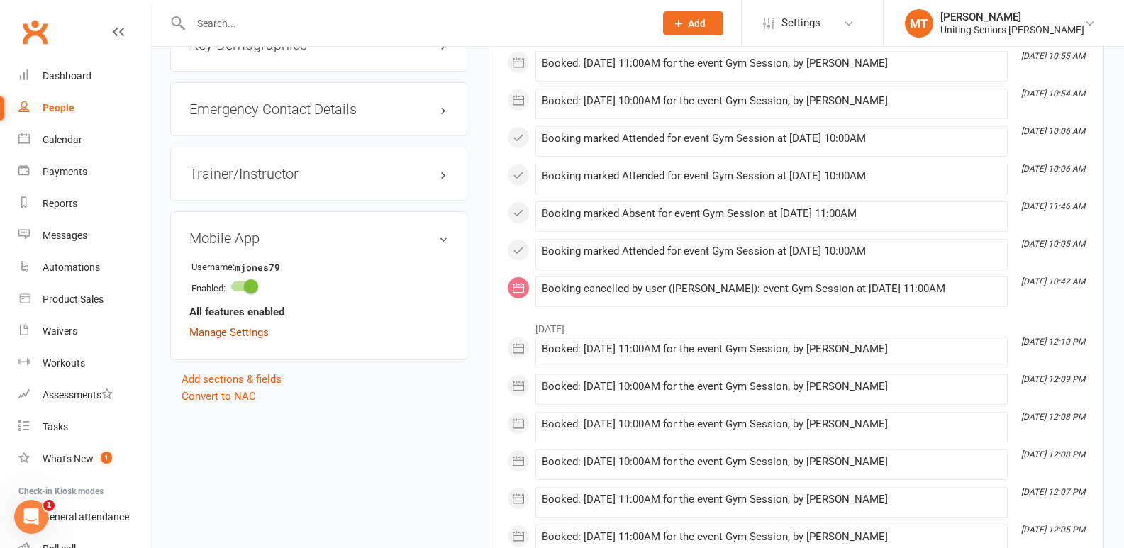
click at [250, 329] on link "Manage Settings" at bounding box center [228, 332] width 79 height 13
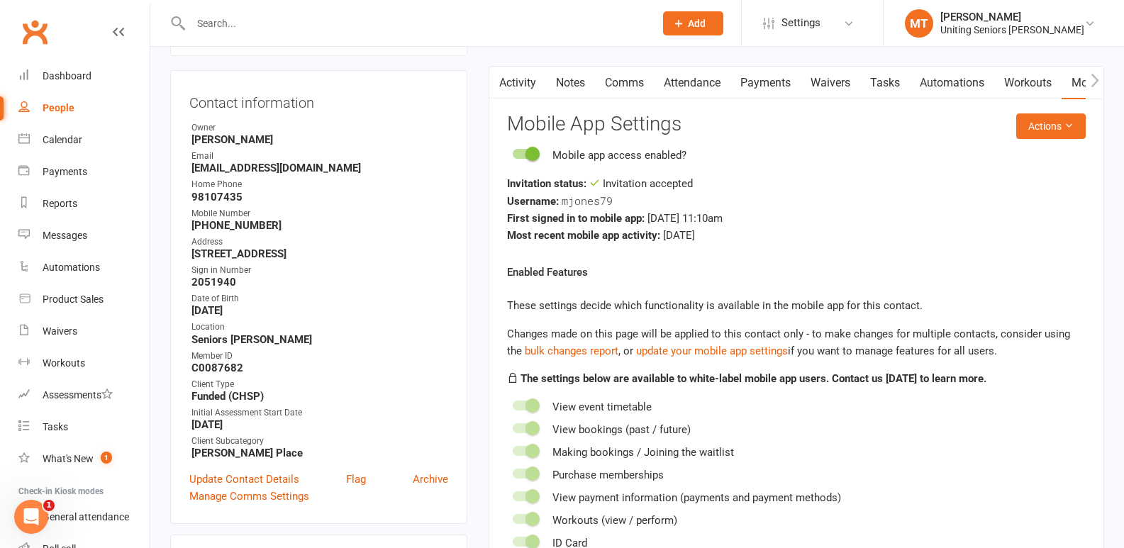
scroll to position [121, 0]
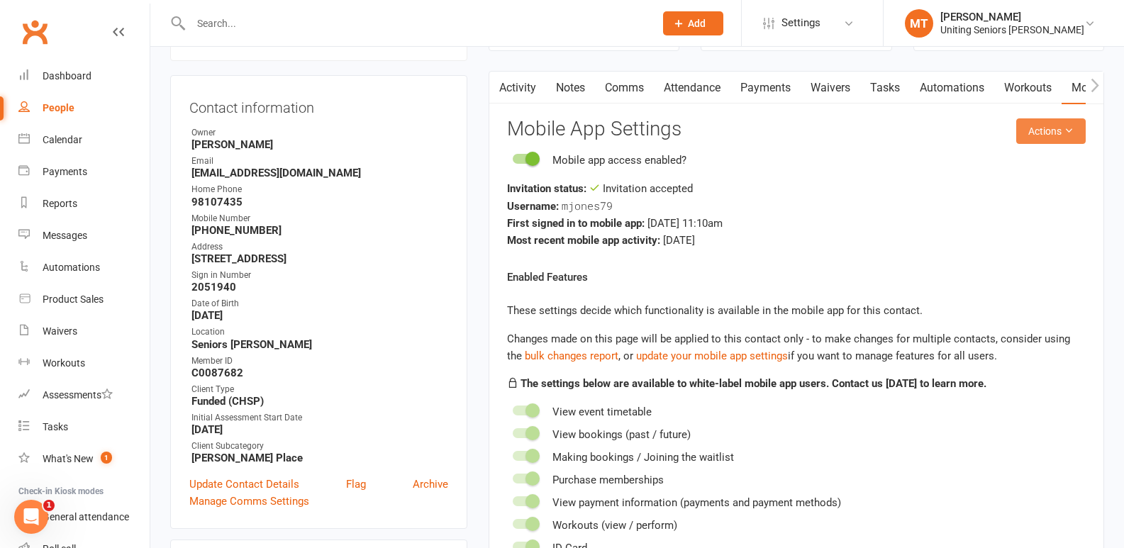
click at [1048, 122] on button "Actions" at bounding box center [1050, 131] width 69 height 26
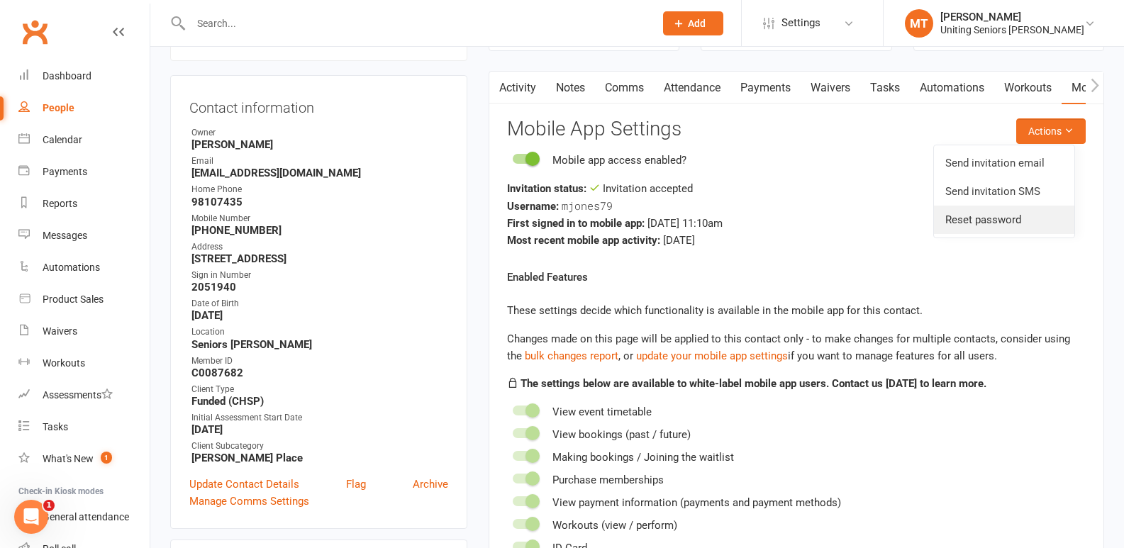
click at [1025, 214] on link "Reset password" at bounding box center [1004, 220] width 140 height 28
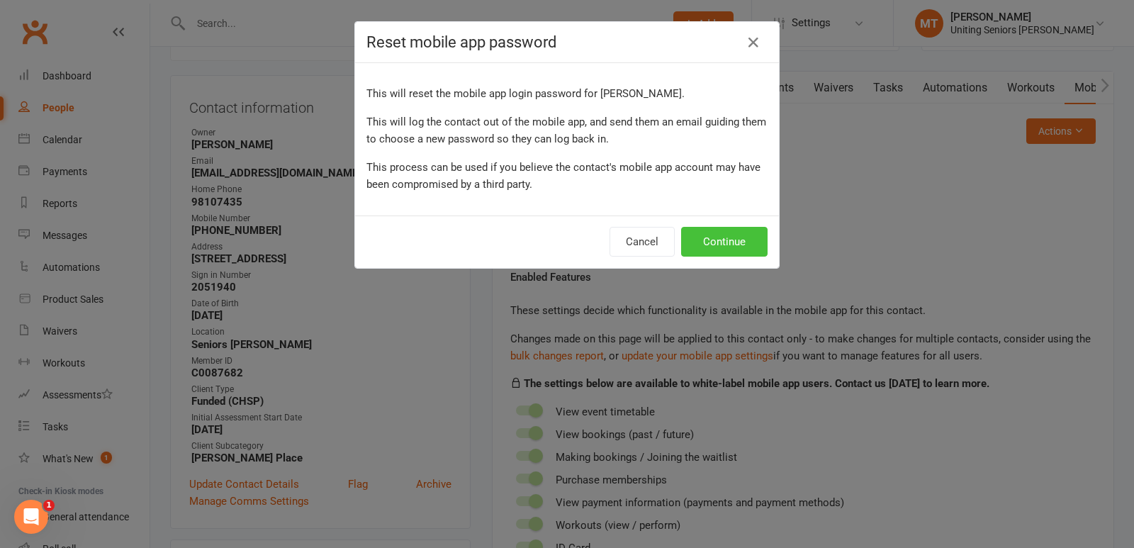
click at [732, 245] on button "Continue" at bounding box center [724, 242] width 86 height 30
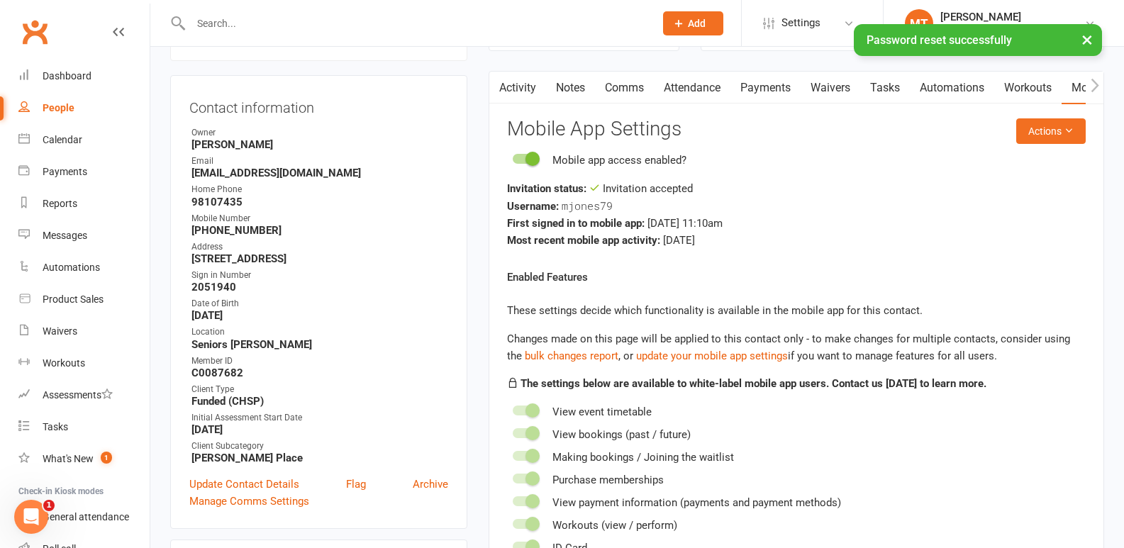
click at [535, 83] on link "Activity" at bounding box center [517, 88] width 57 height 33
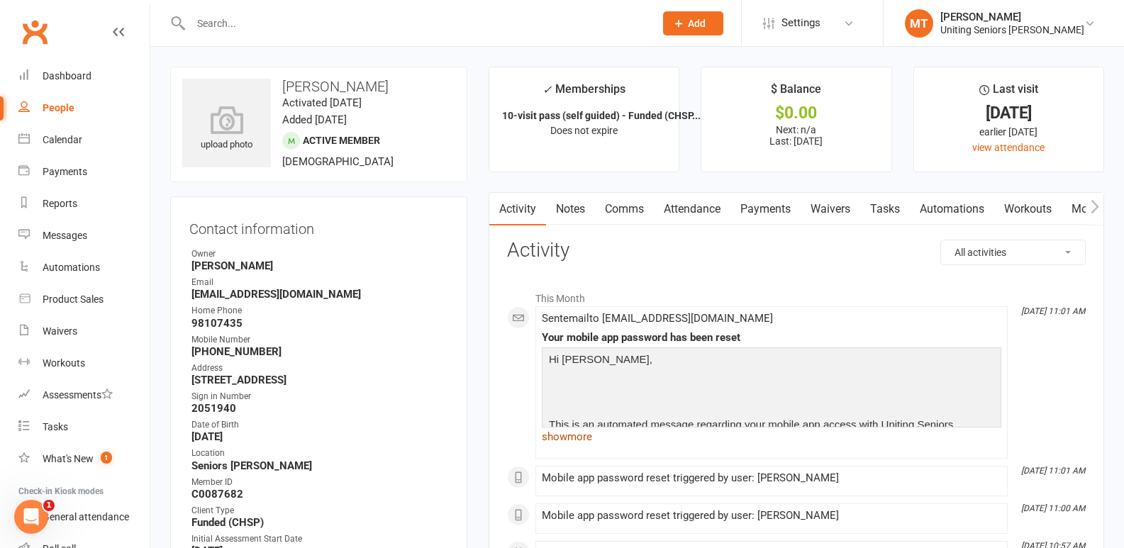
click at [570, 432] on link "show more" at bounding box center [771, 437] width 459 height 20
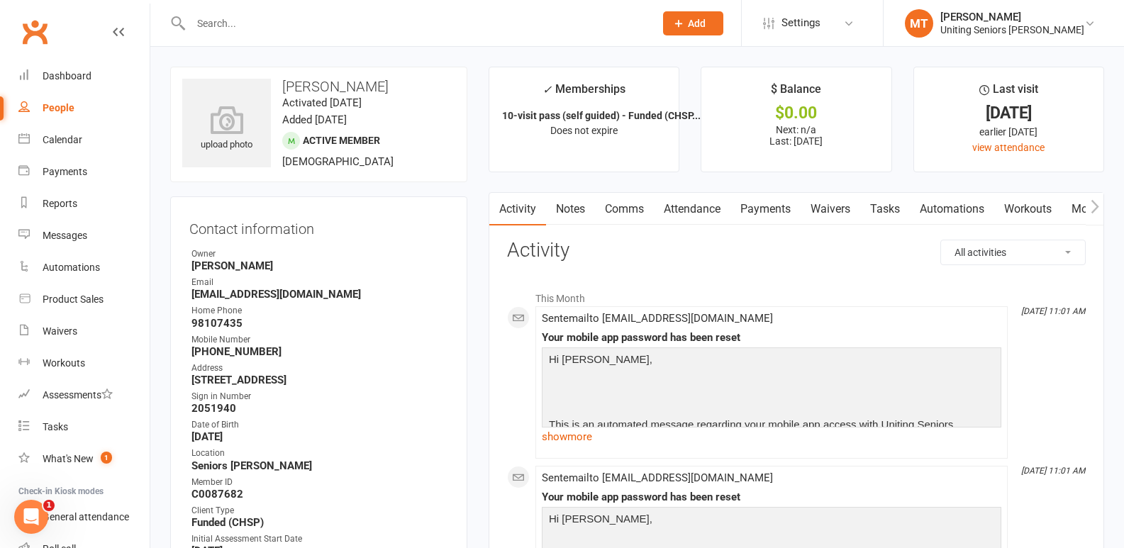
click at [566, 426] on p "This is an automated message regarding your mobile app access with Uniting Seni…" at bounding box center [771, 435] width 452 height 38
click at [566, 430] on link "show more" at bounding box center [771, 437] width 459 height 20
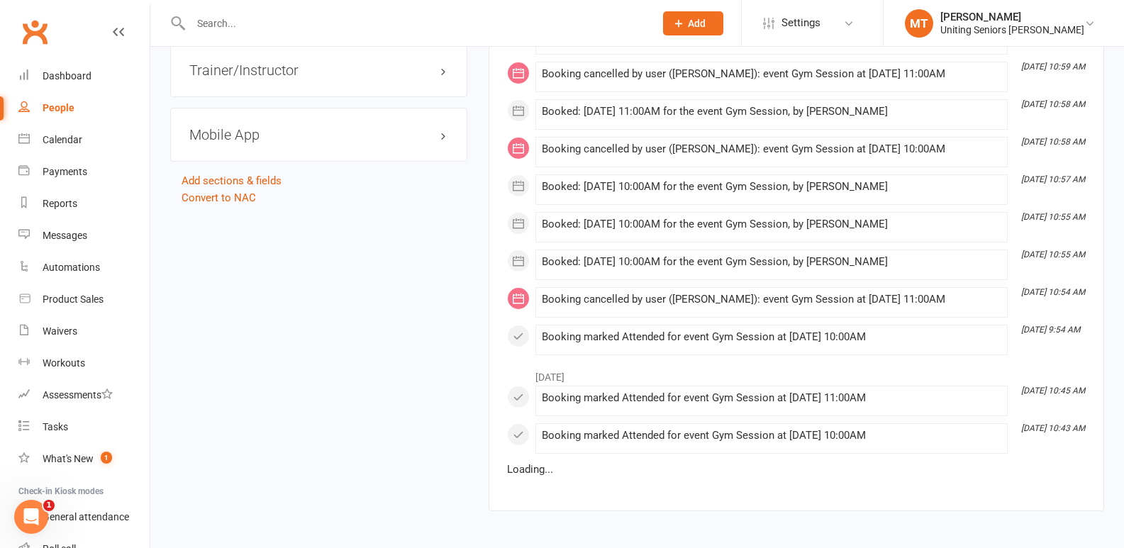
scroll to position [1575, 0]
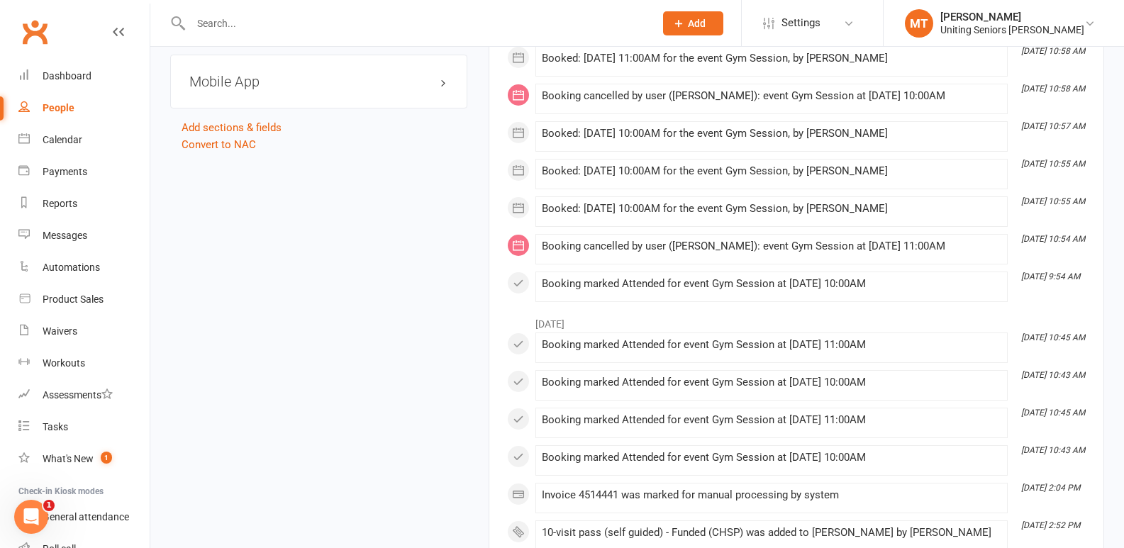
click at [244, 74] on h3 "Mobile App" at bounding box center [318, 82] width 259 height 16
